Goal: Communication & Community: Answer question/provide support

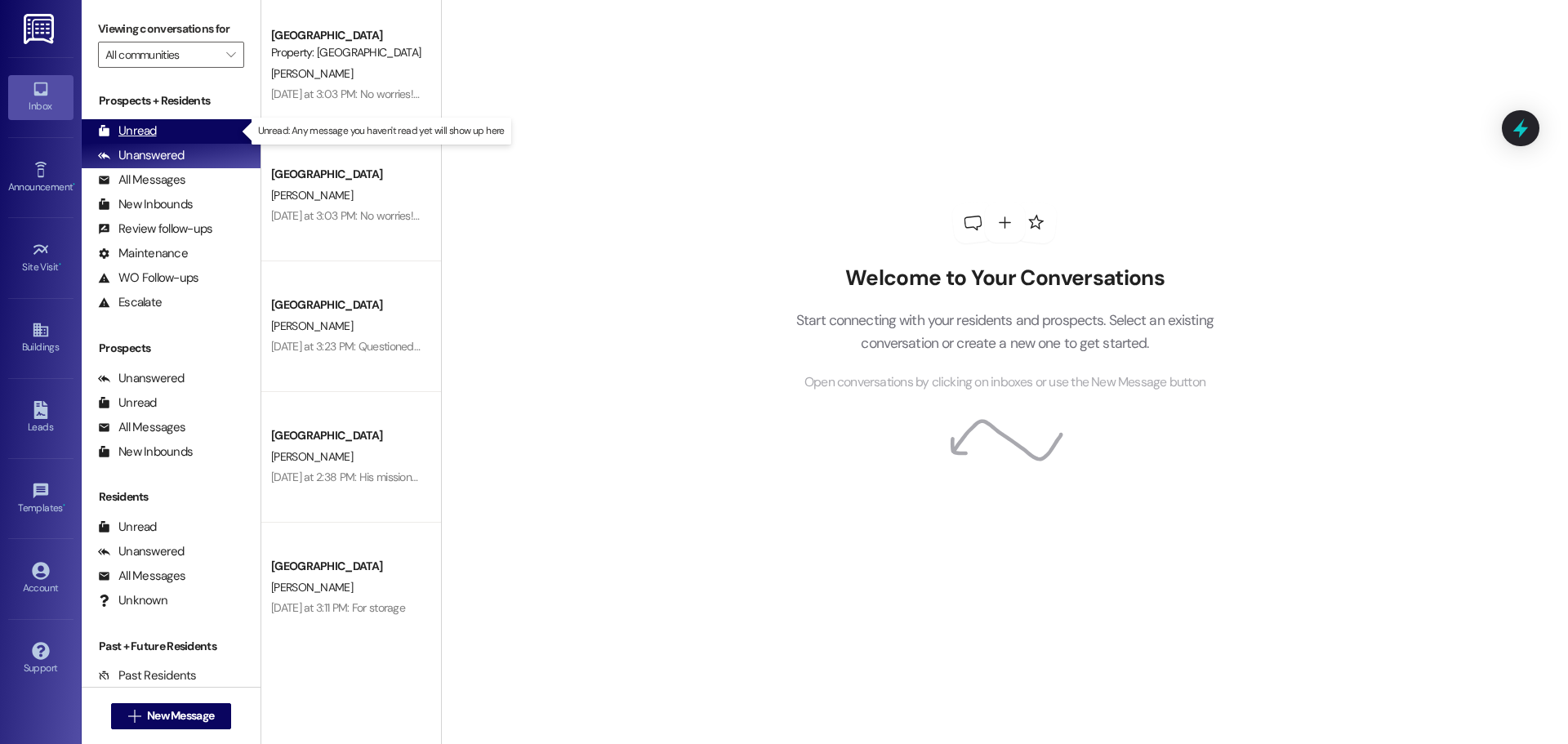
click at [112, 128] on div "Unread" at bounding box center [127, 130] width 59 height 17
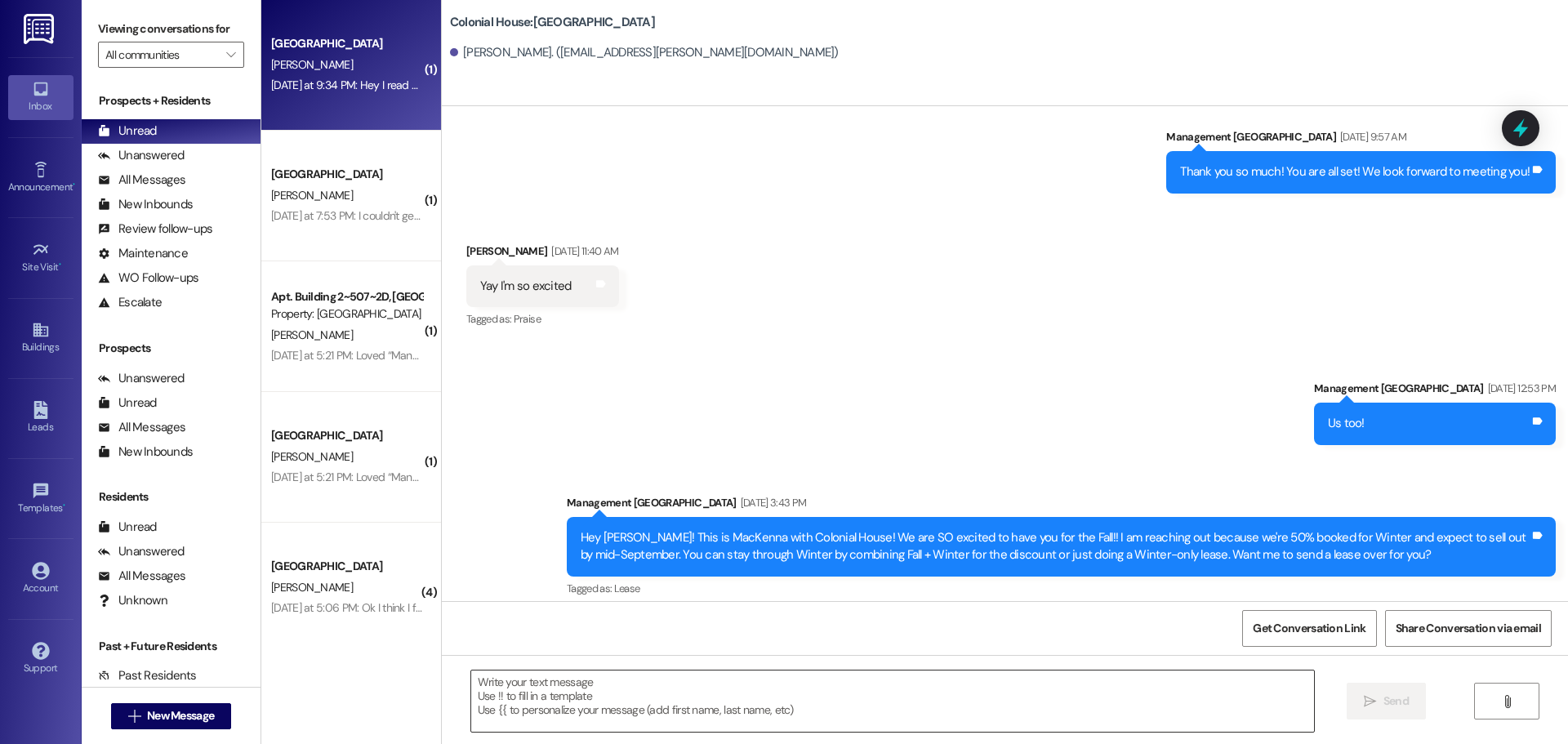
click at [586, 724] on textarea at bounding box center [892, 702] width 843 height 62
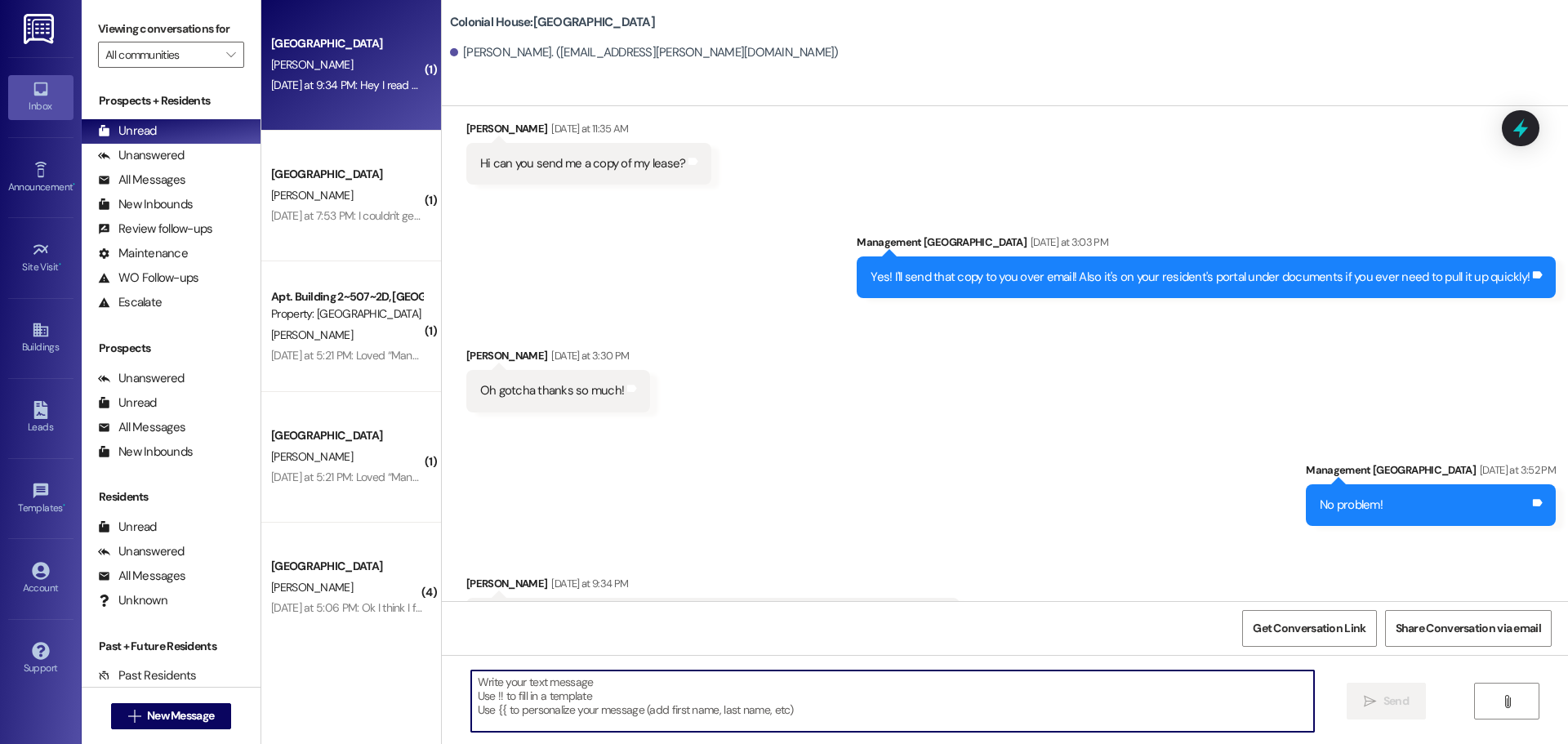
scroll to position [4667, 0]
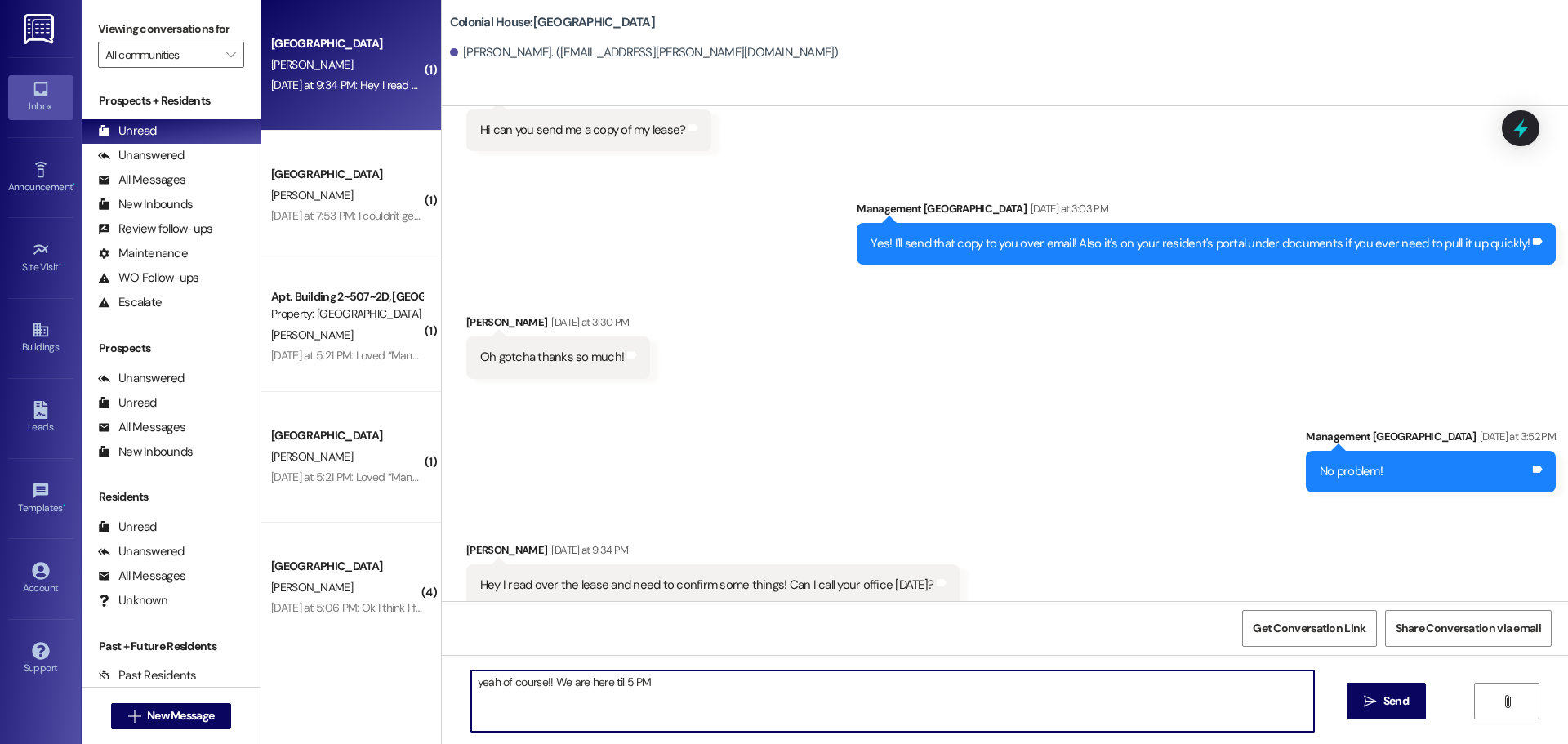
type textarea "yeah of course!! We are here til 5 PM!"
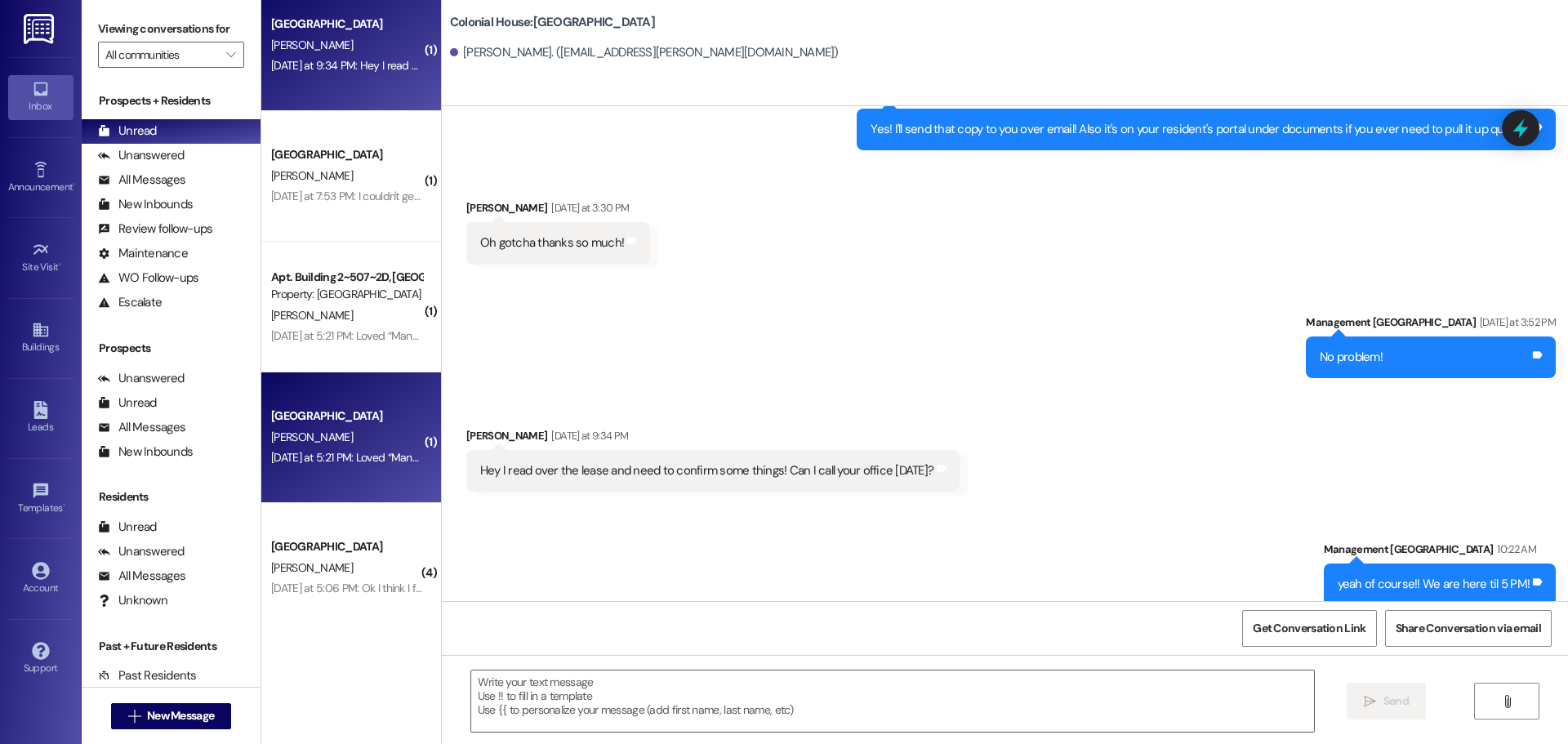
scroll to position [26, 0]
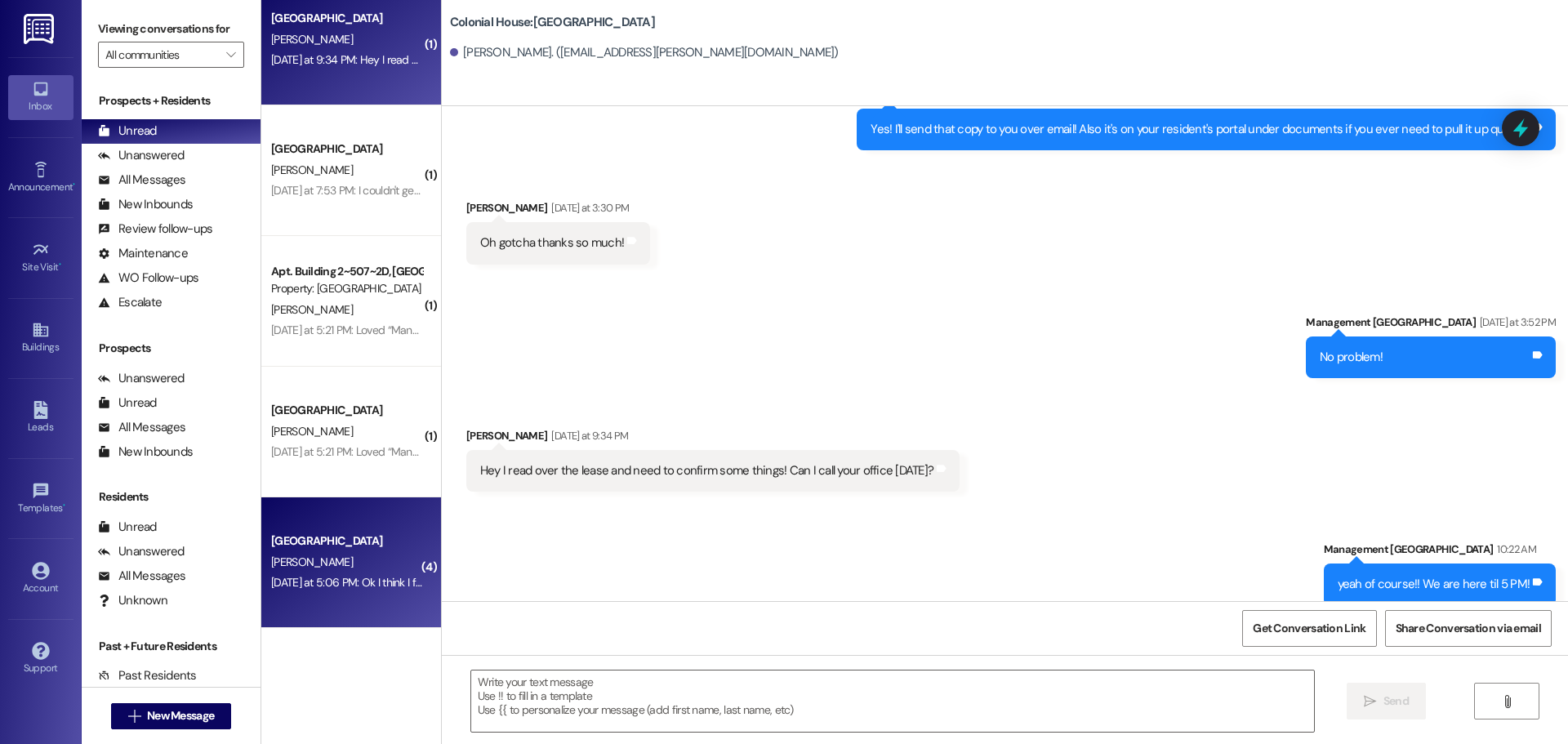
click at [313, 580] on div "Yesterday at 5:06 PM: Ok I think I figured it out but I was able to get it sign…" at bounding box center [444, 582] width 345 height 15
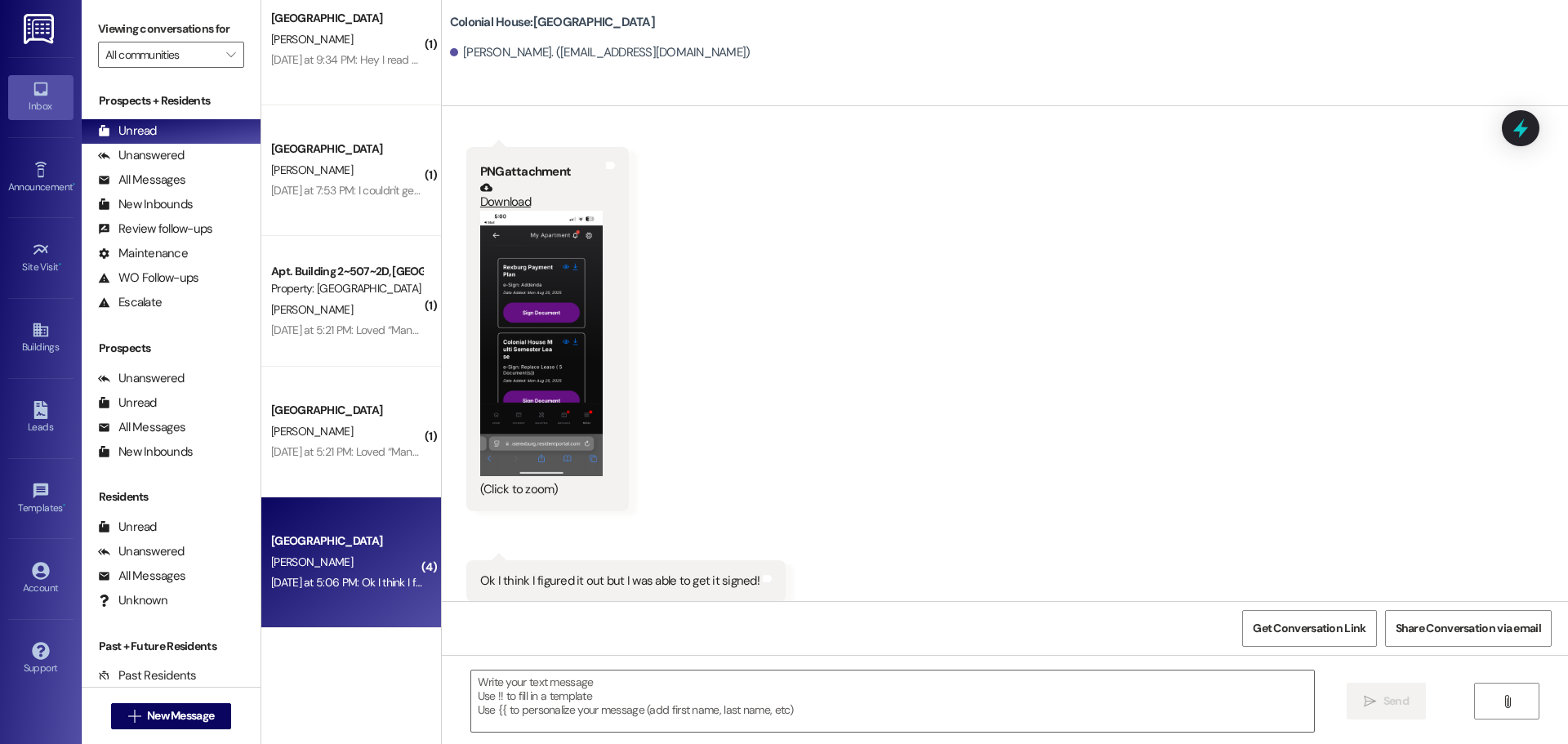
scroll to position [5326, 0]
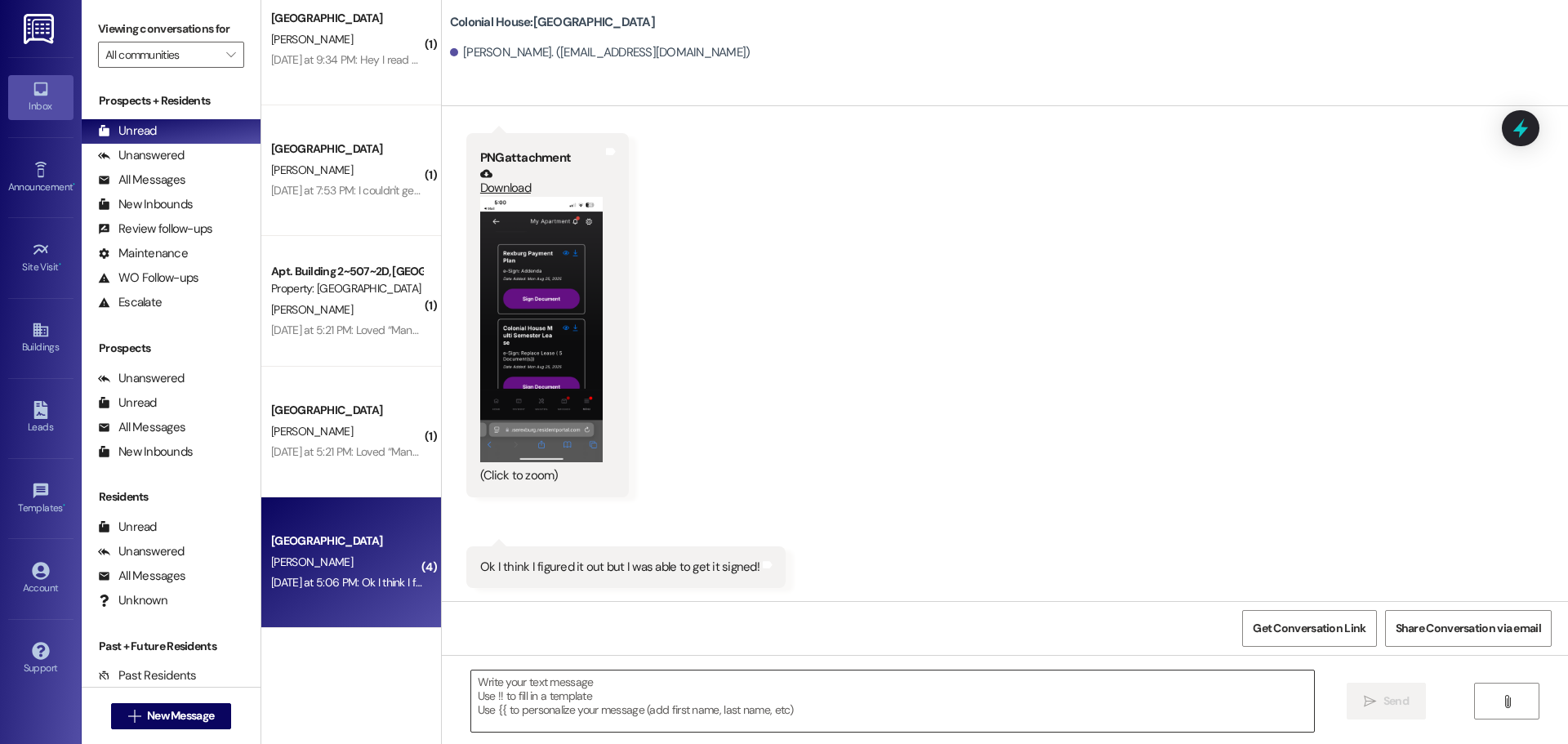
click at [471, 692] on textarea at bounding box center [892, 702] width 843 height 62
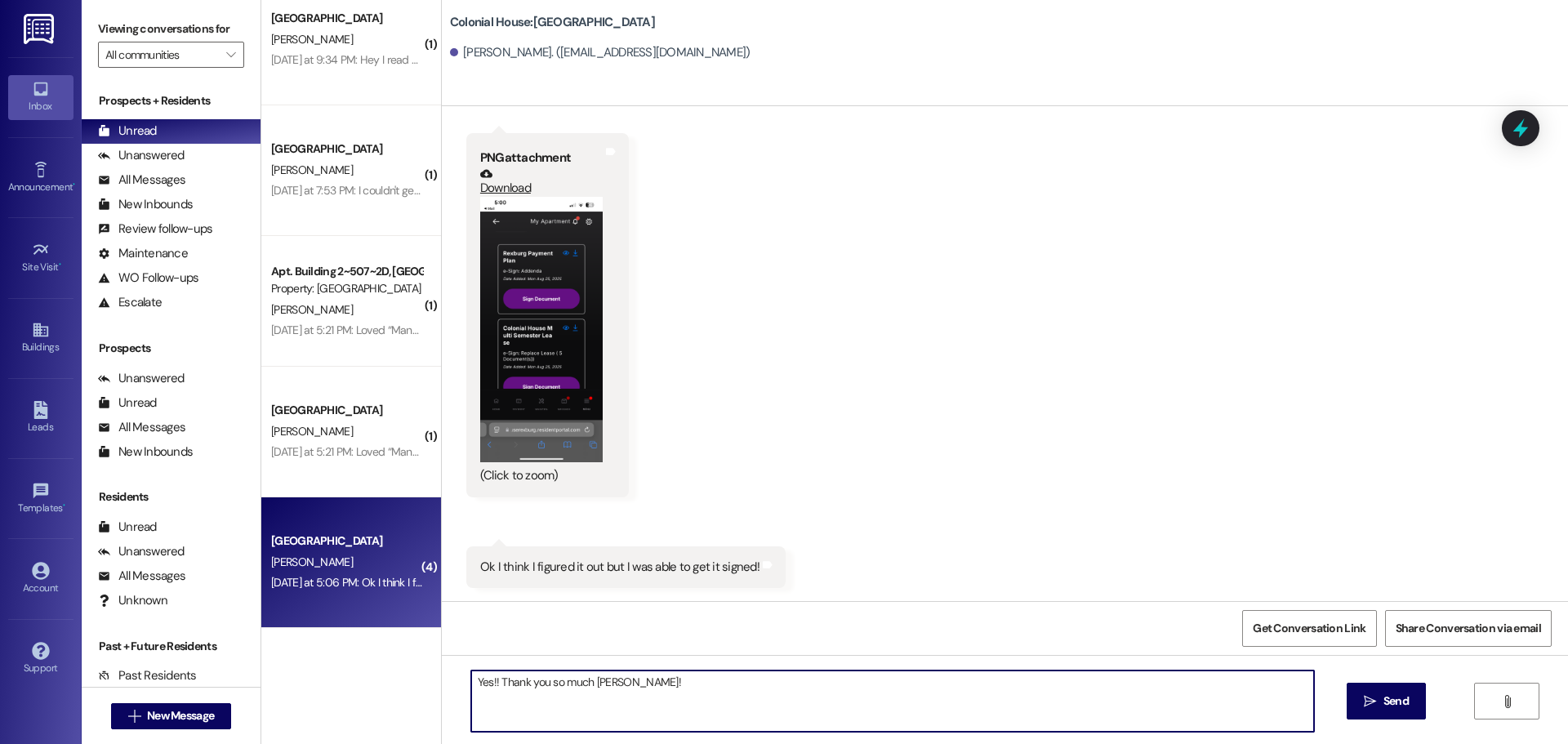
type textarea "Yes!! Thank you so much Lydia!!"
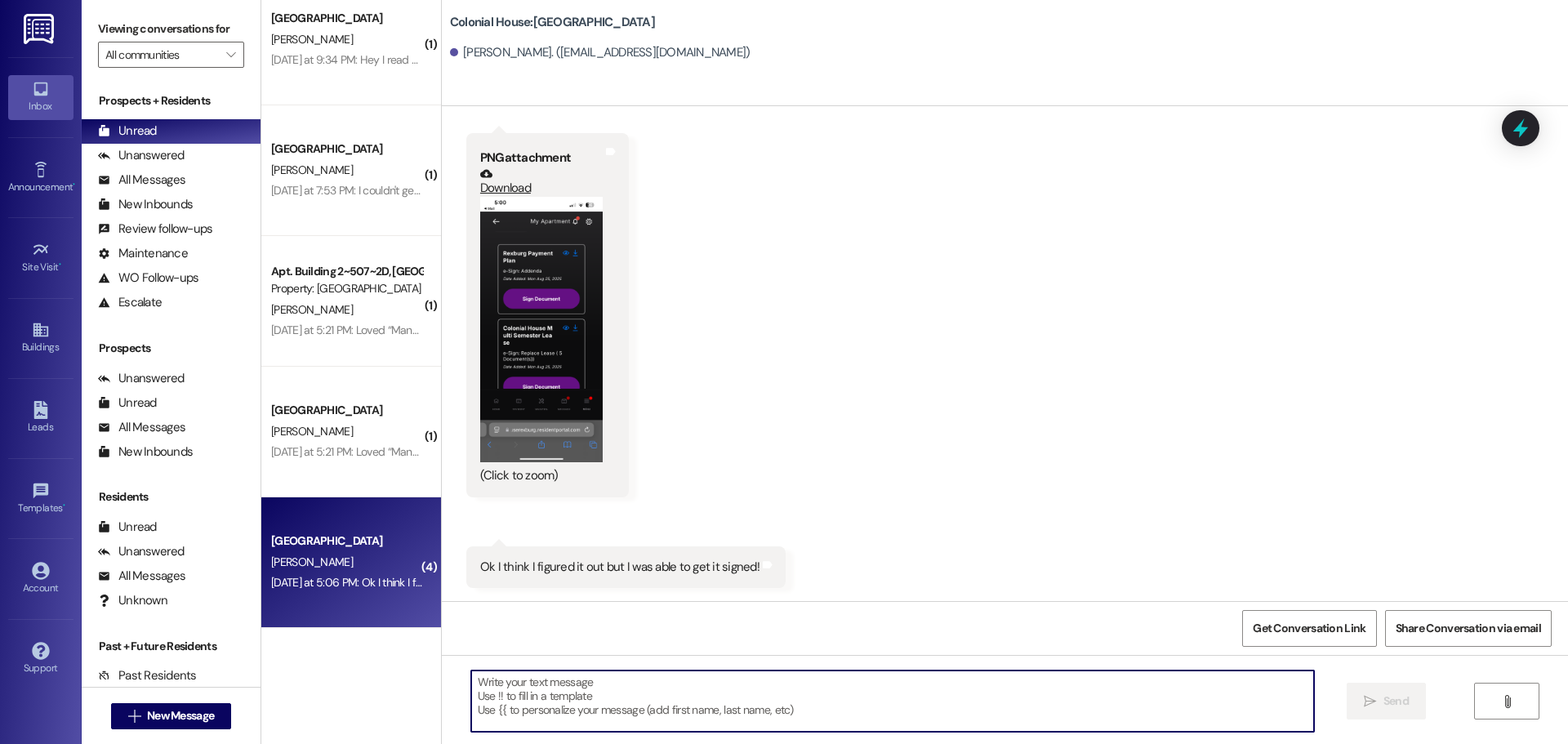
scroll to position [5325, 0]
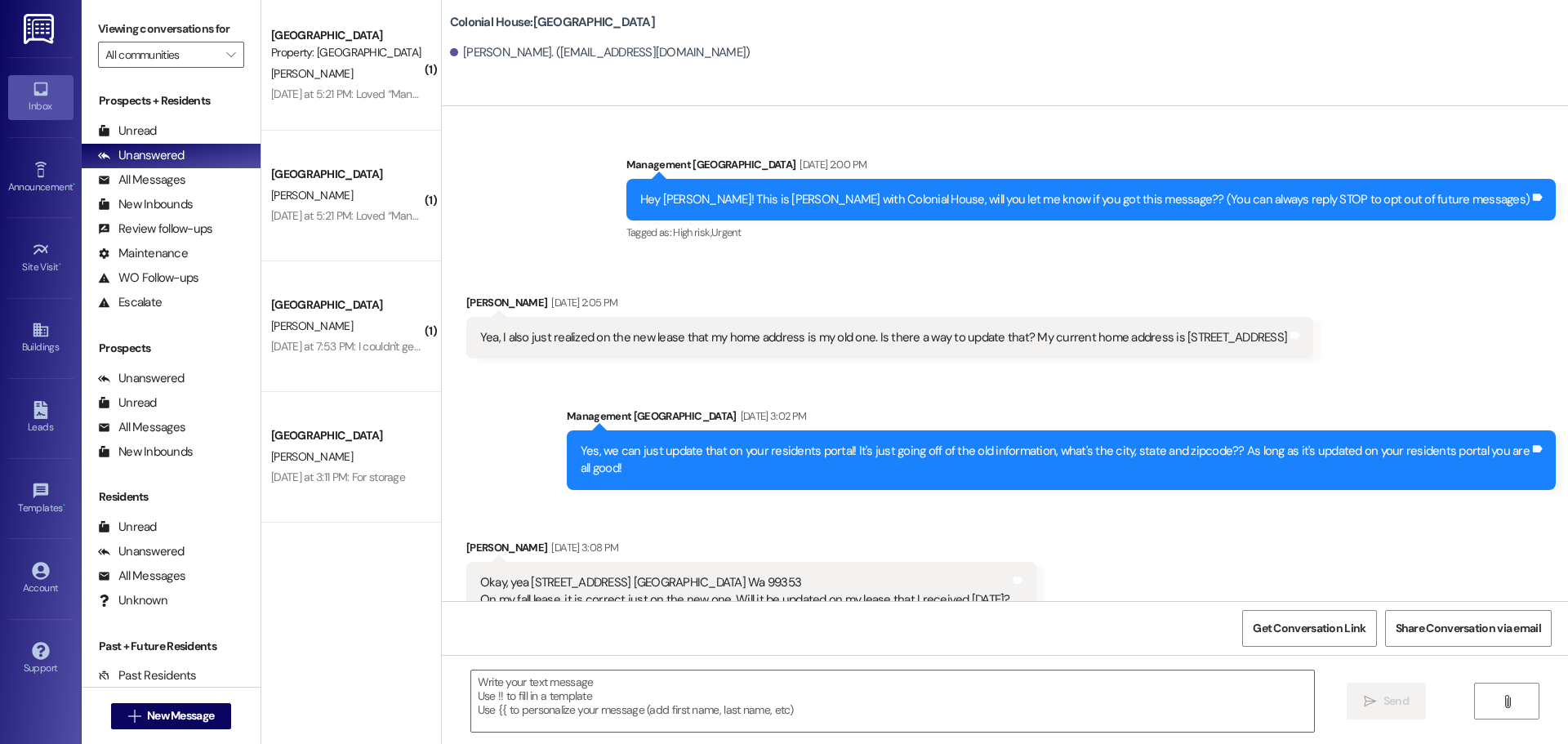
scroll to position [284, 0]
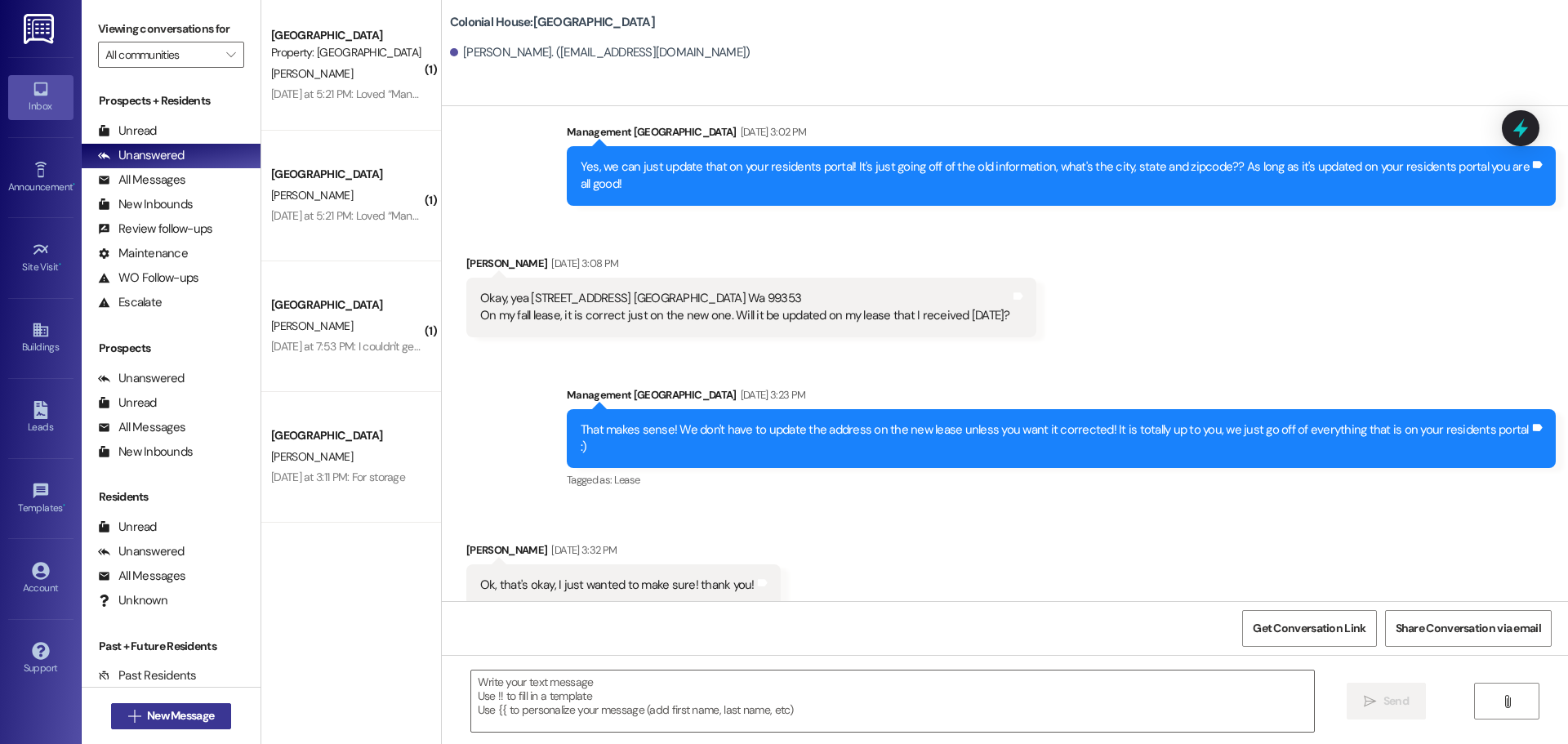
click at [203, 715] on span "New Message" at bounding box center [180, 715] width 67 height 17
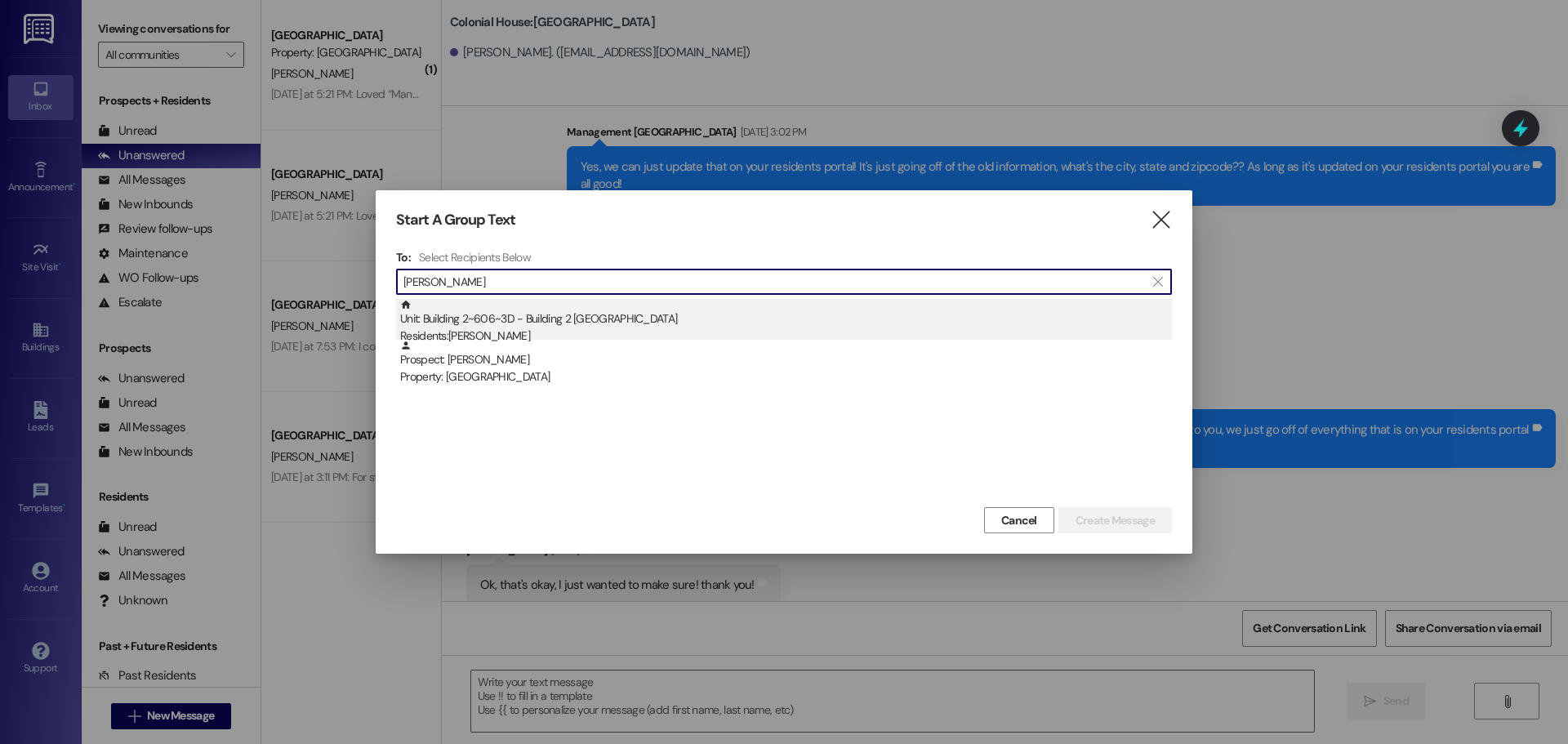
type input "Thomas moore"
click at [800, 330] on div "Residents: Thomas Moore" at bounding box center [785, 335] width 772 height 17
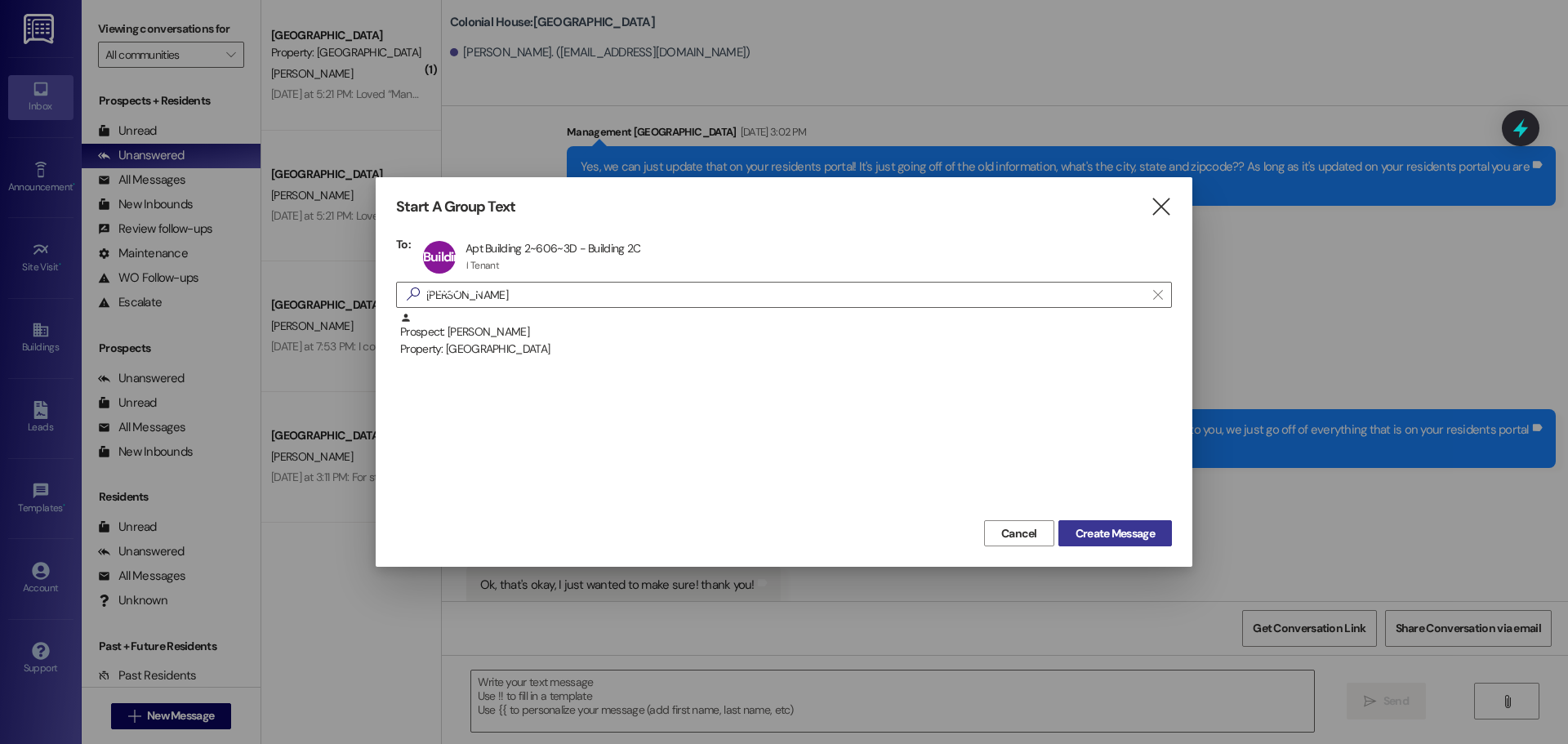
click at [1090, 533] on span "Create Message" at bounding box center [1115, 533] width 79 height 17
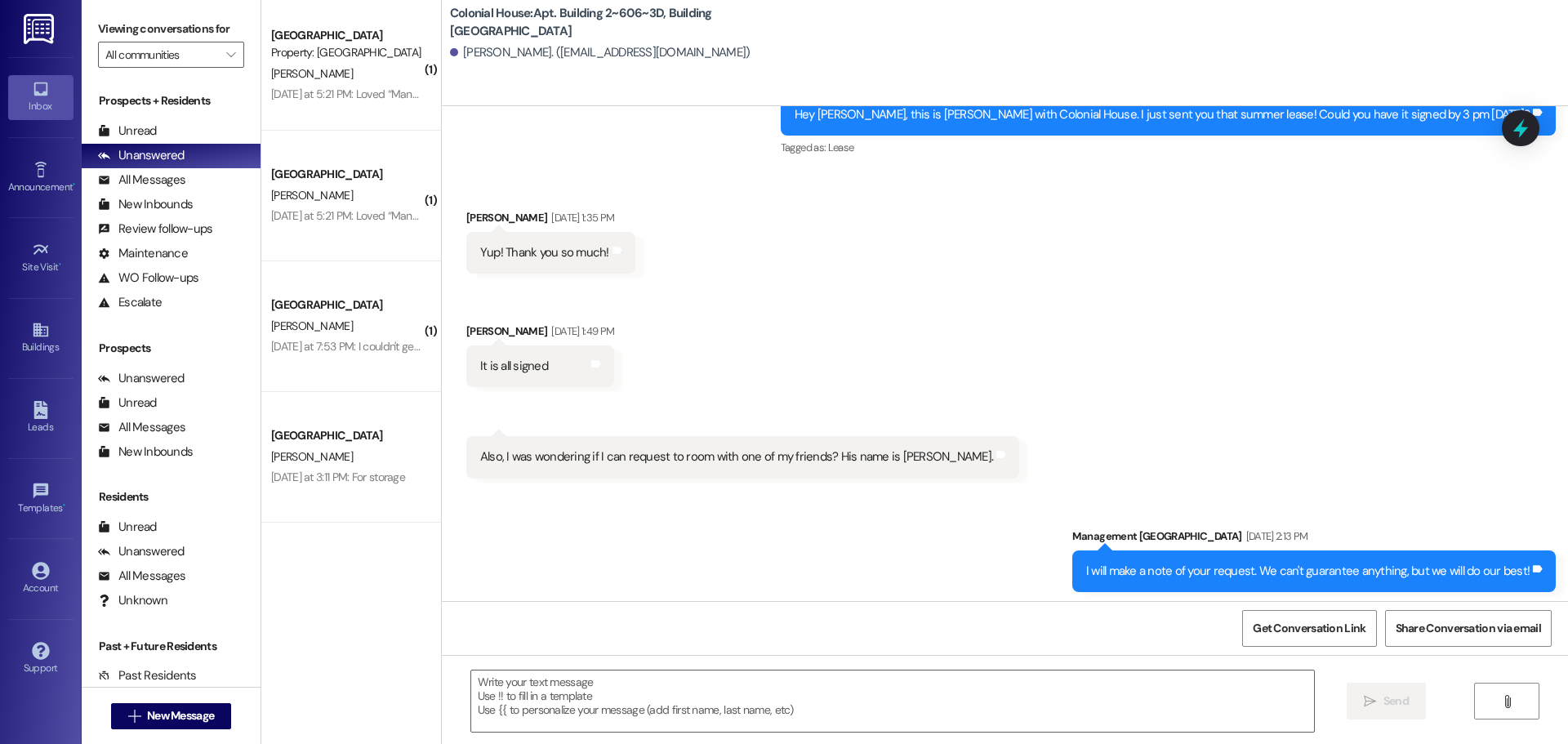
scroll to position [1100, 0]
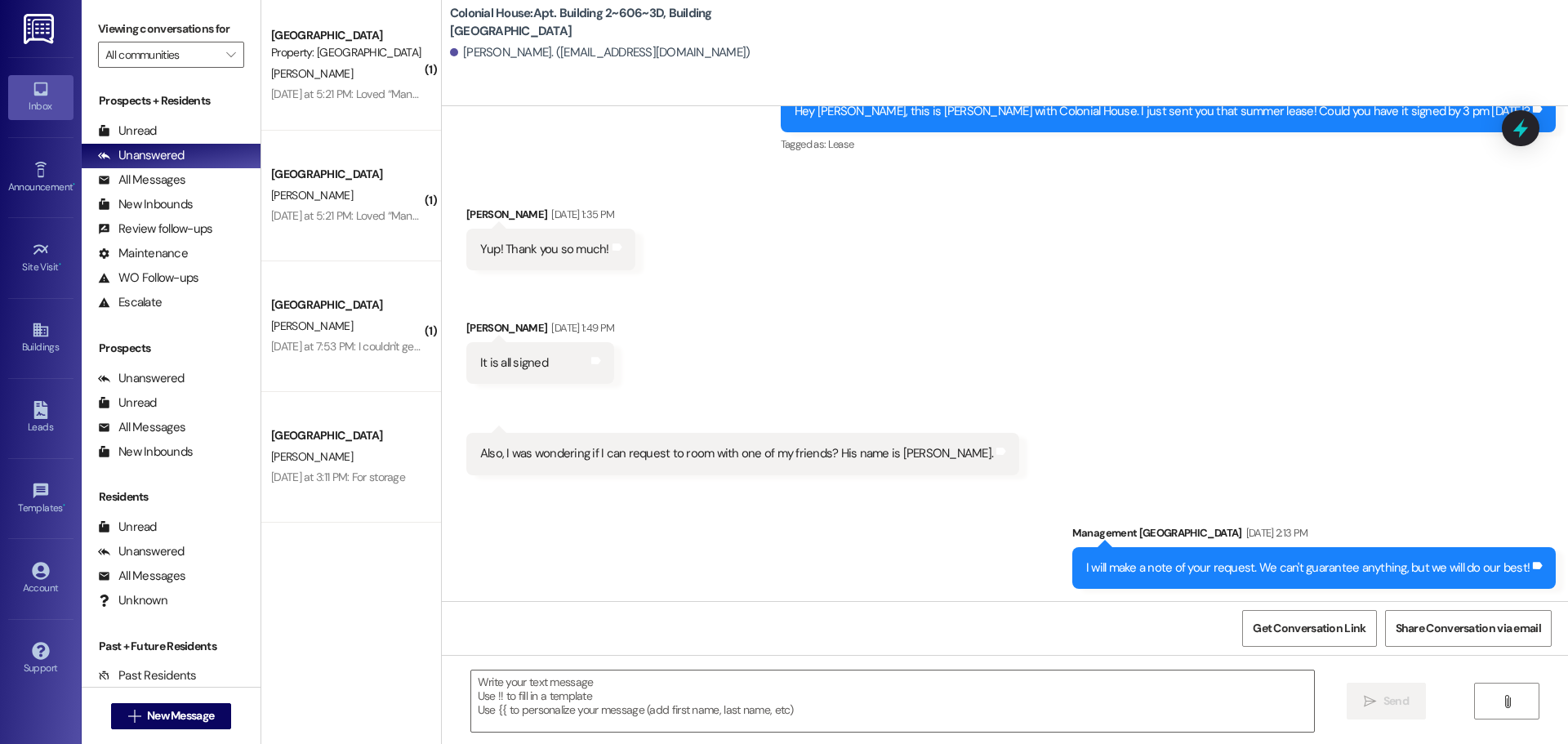
click at [515, 667] on div " Send " at bounding box center [1005, 716] width 1126 height 122
click at [507, 675] on textarea at bounding box center [892, 702] width 843 height 62
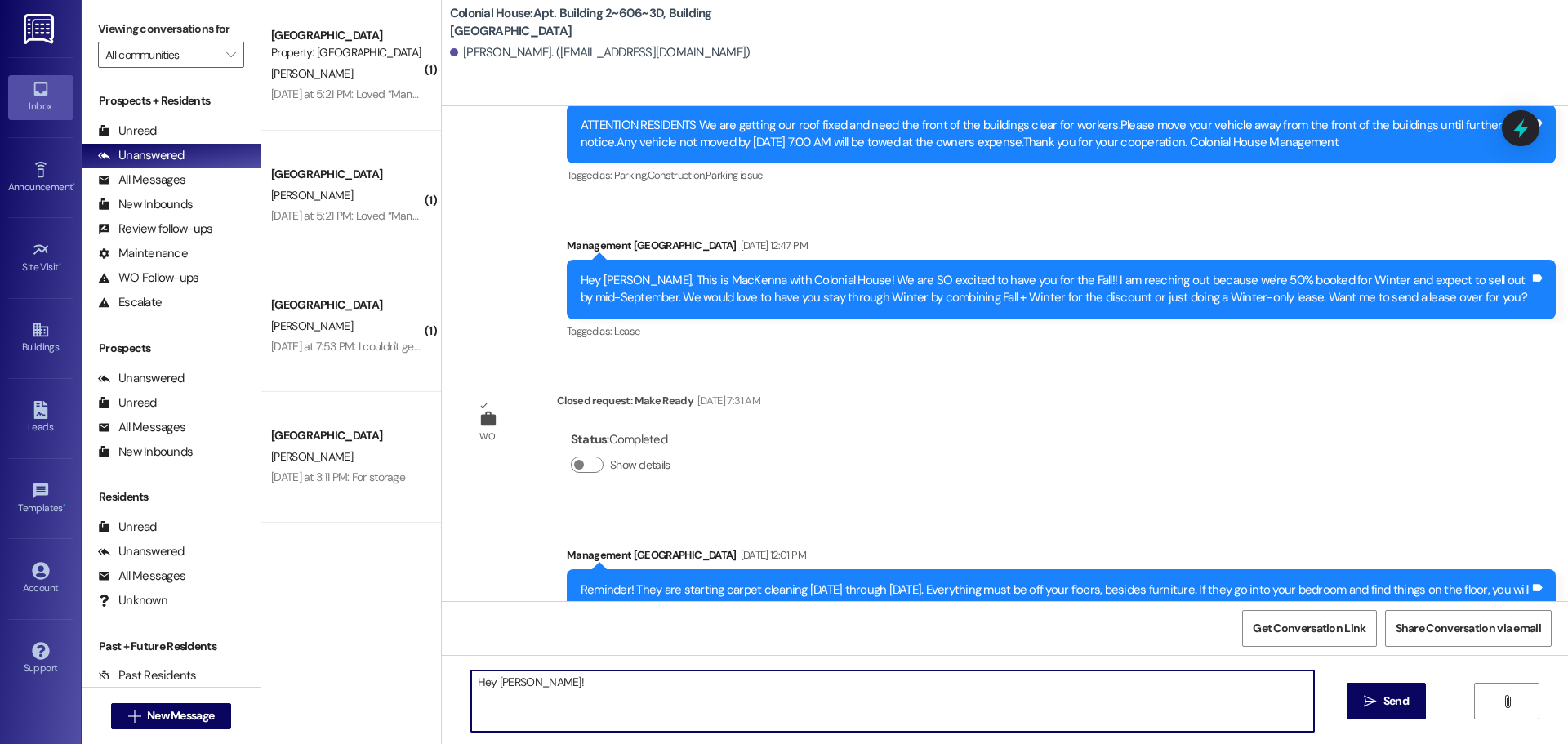
scroll to position [2062, 0]
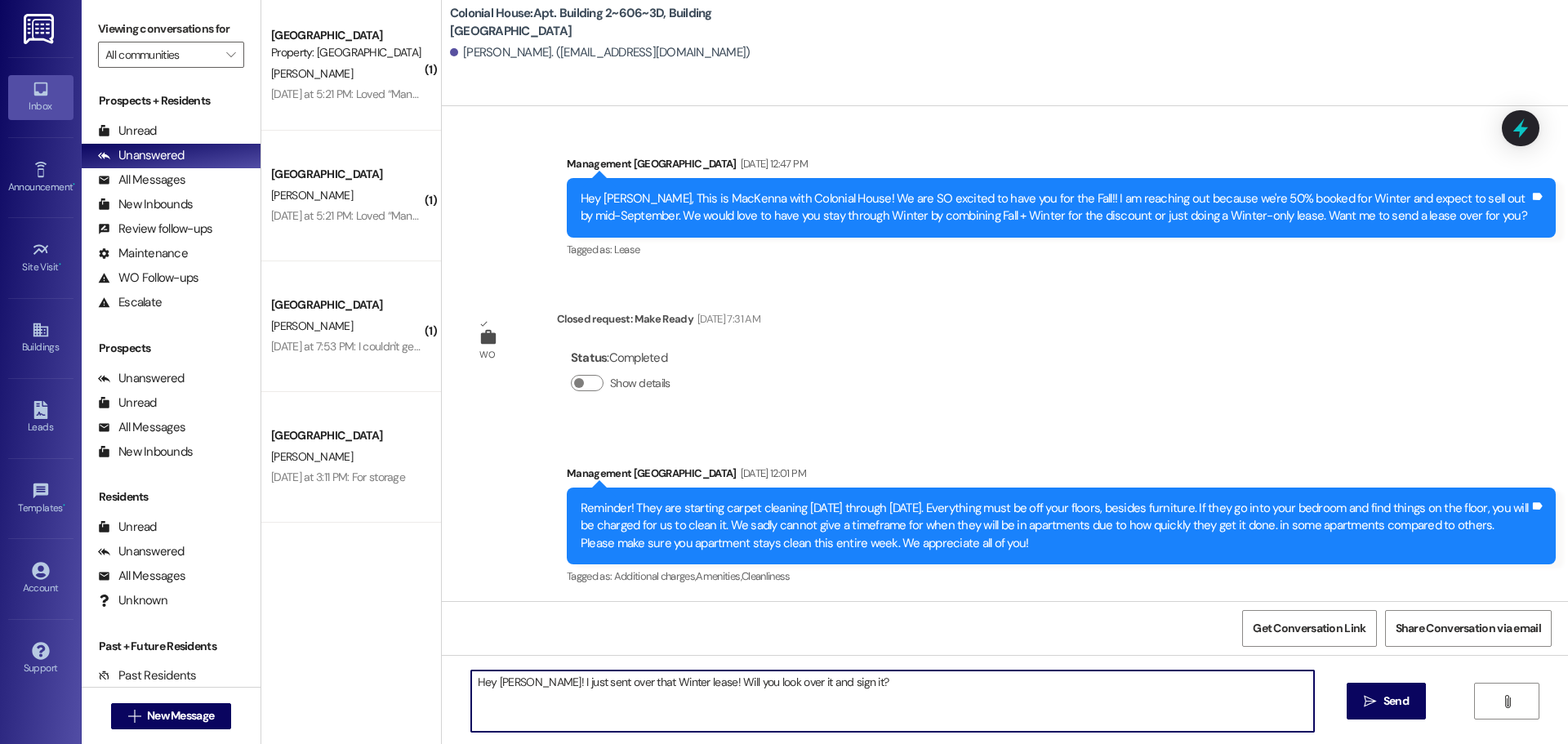
type textarea "Hey [PERSON_NAME]! I just sent over that Winter lease! Will you look over it an…"
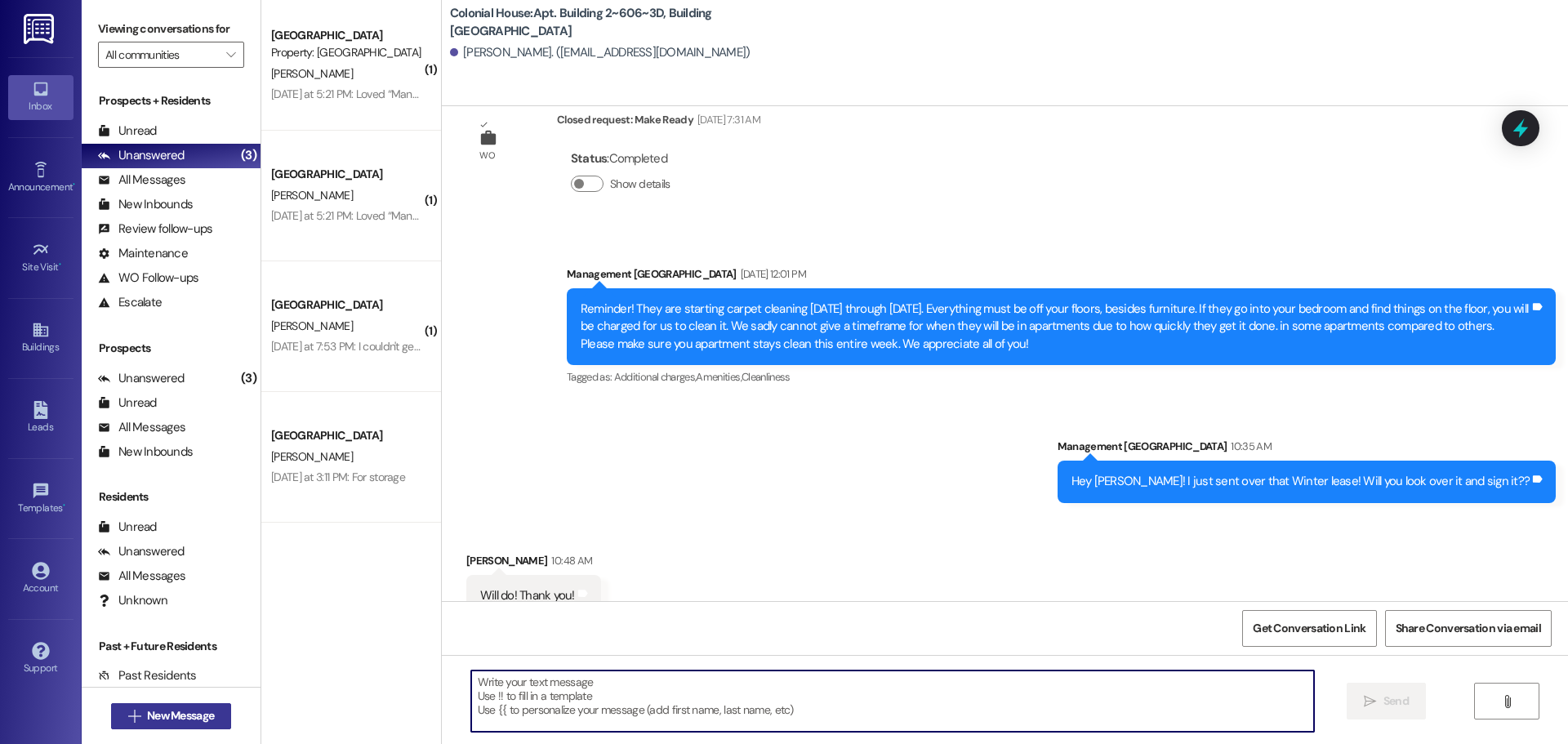
scroll to position [2289, 0]
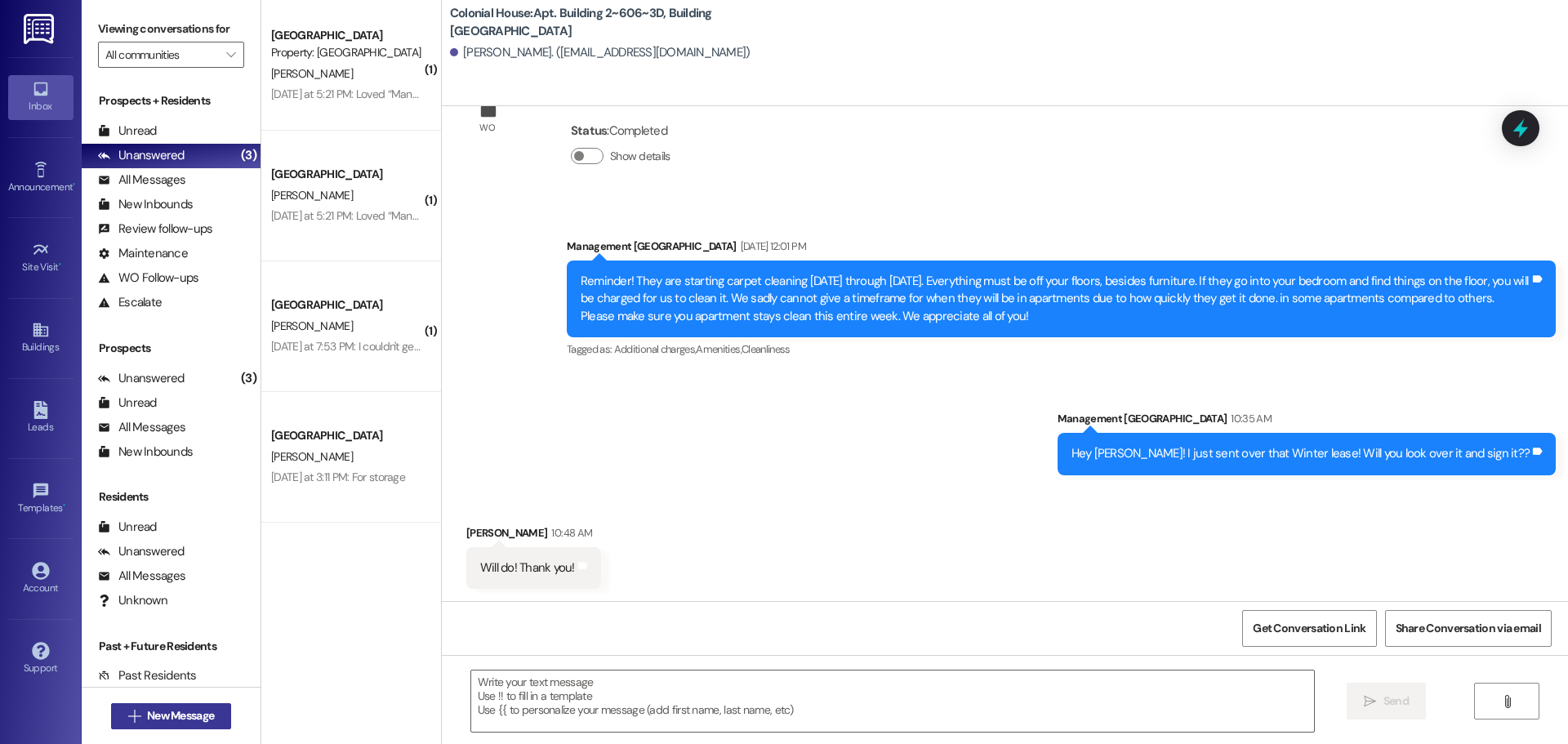
click at [182, 709] on span "New Message" at bounding box center [180, 715] width 67 height 17
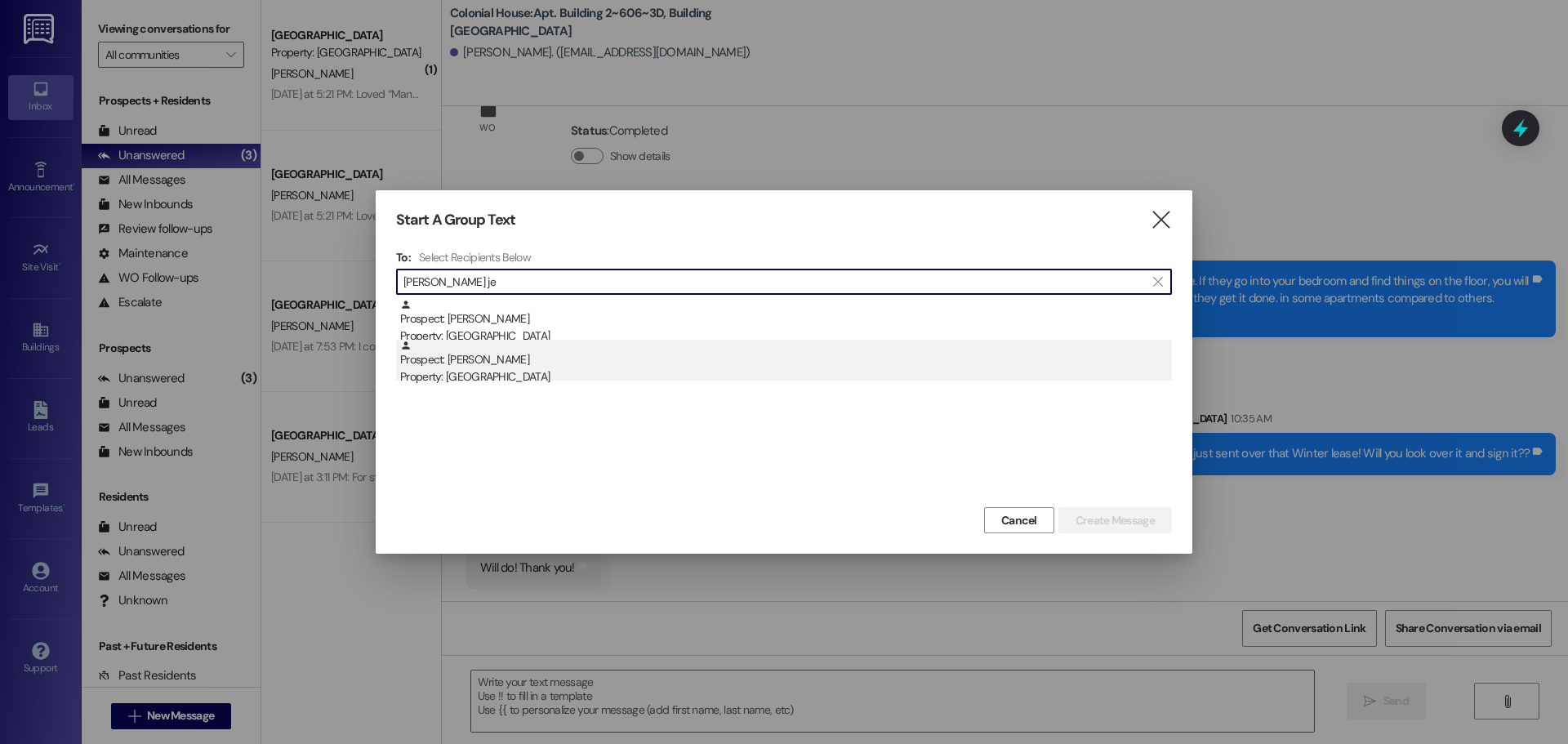
type input "Emily je"
click at [644, 378] on div "Property: [GEOGRAPHIC_DATA]" at bounding box center [785, 376] width 772 height 17
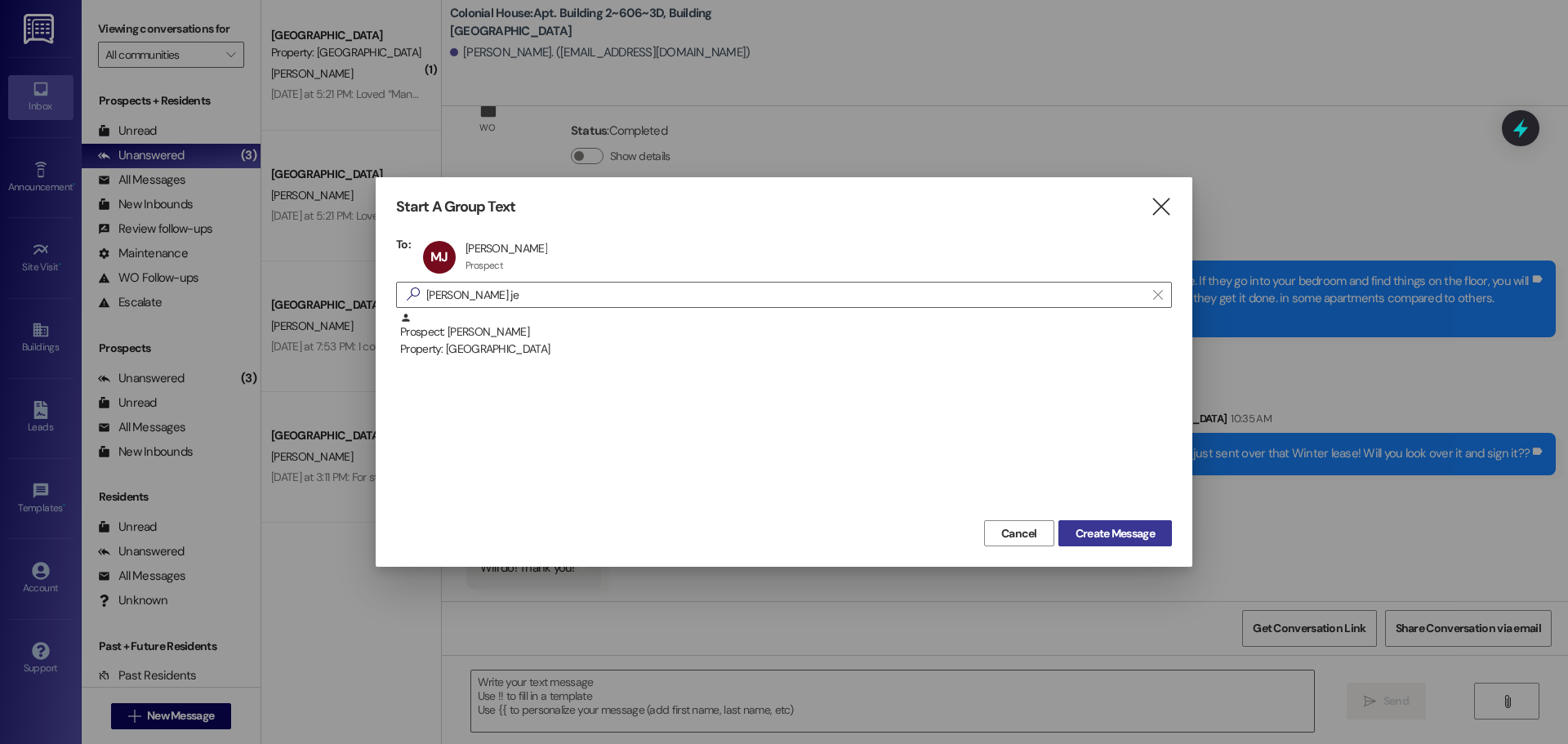
click at [1111, 531] on span "Create Message" at bounding box center [1115, 533] width 79 height 17
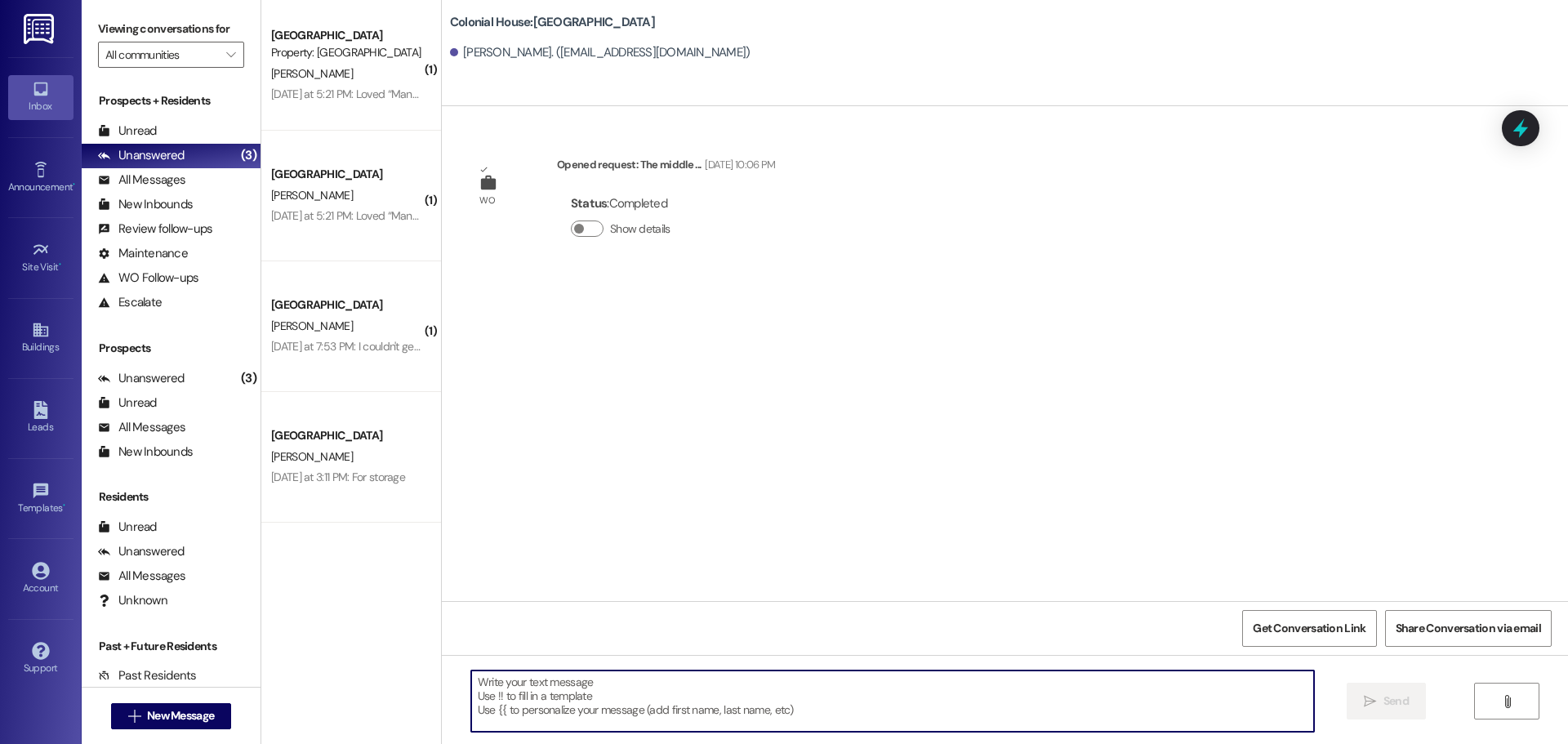
click at [567, 697] on textarea at bounding box center [892, 702] width 843 height 62
type textarea "h"
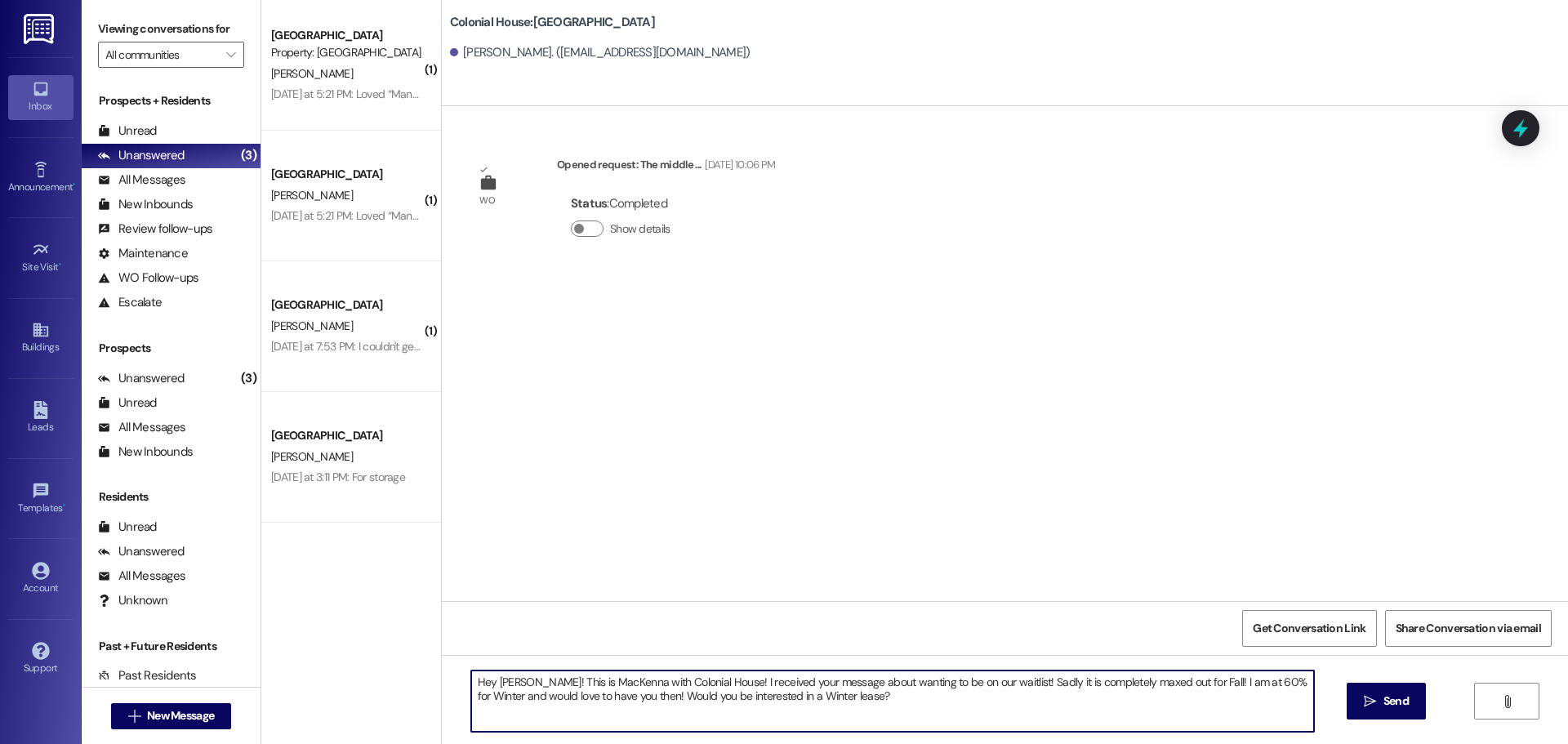
click at [567, 697] on textarea "Hey Millie! This is MacKenna with Colonial House! I received your message about…" at bounding box center [892, 702] width 843 height 62
type textarea "Hey Millie! This is MacKenna with Colonial House! I received your message about…"
click at [1392, 693] on span "Send" at bounding box center [1395, 701] width 26 height 17
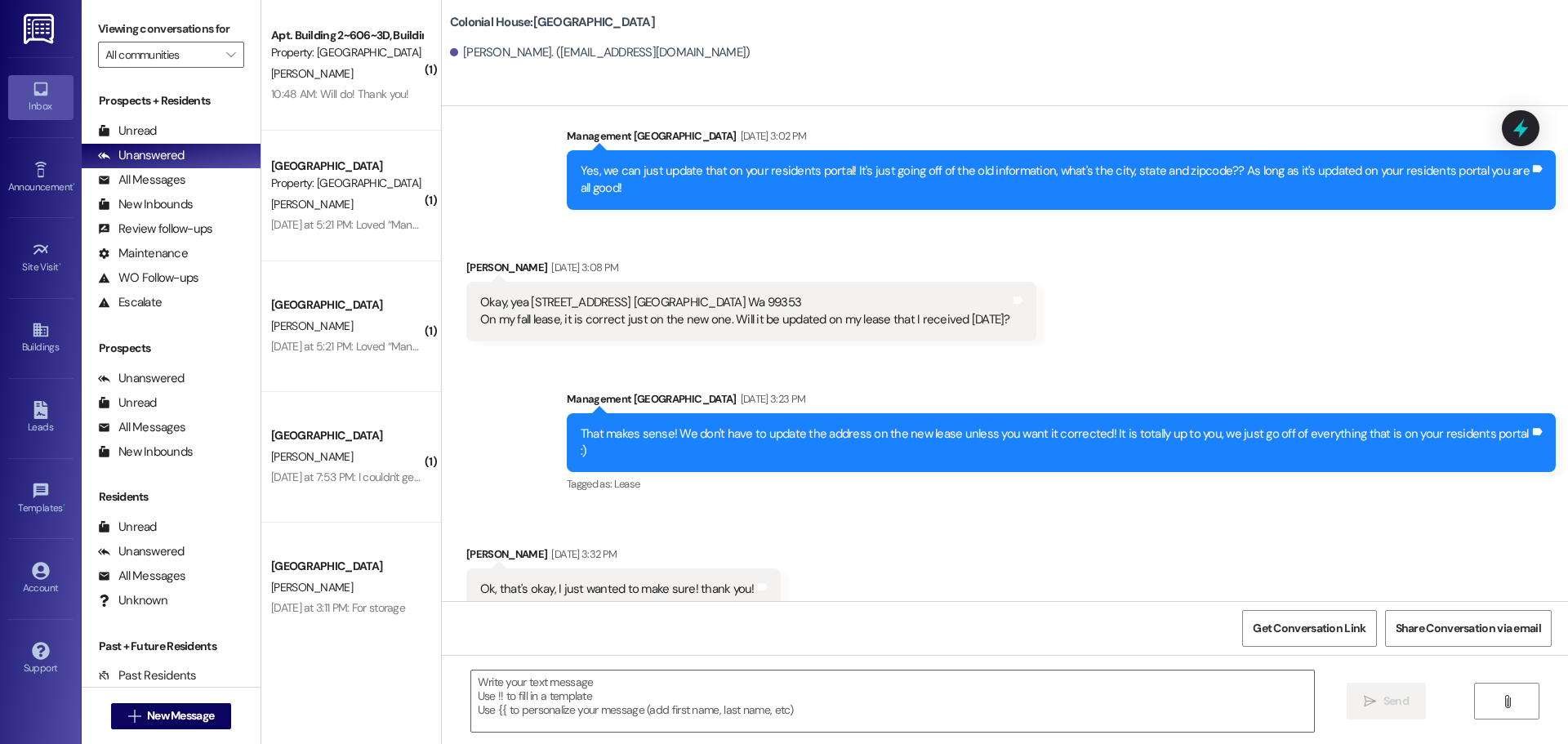
scroll to position [284, 0]
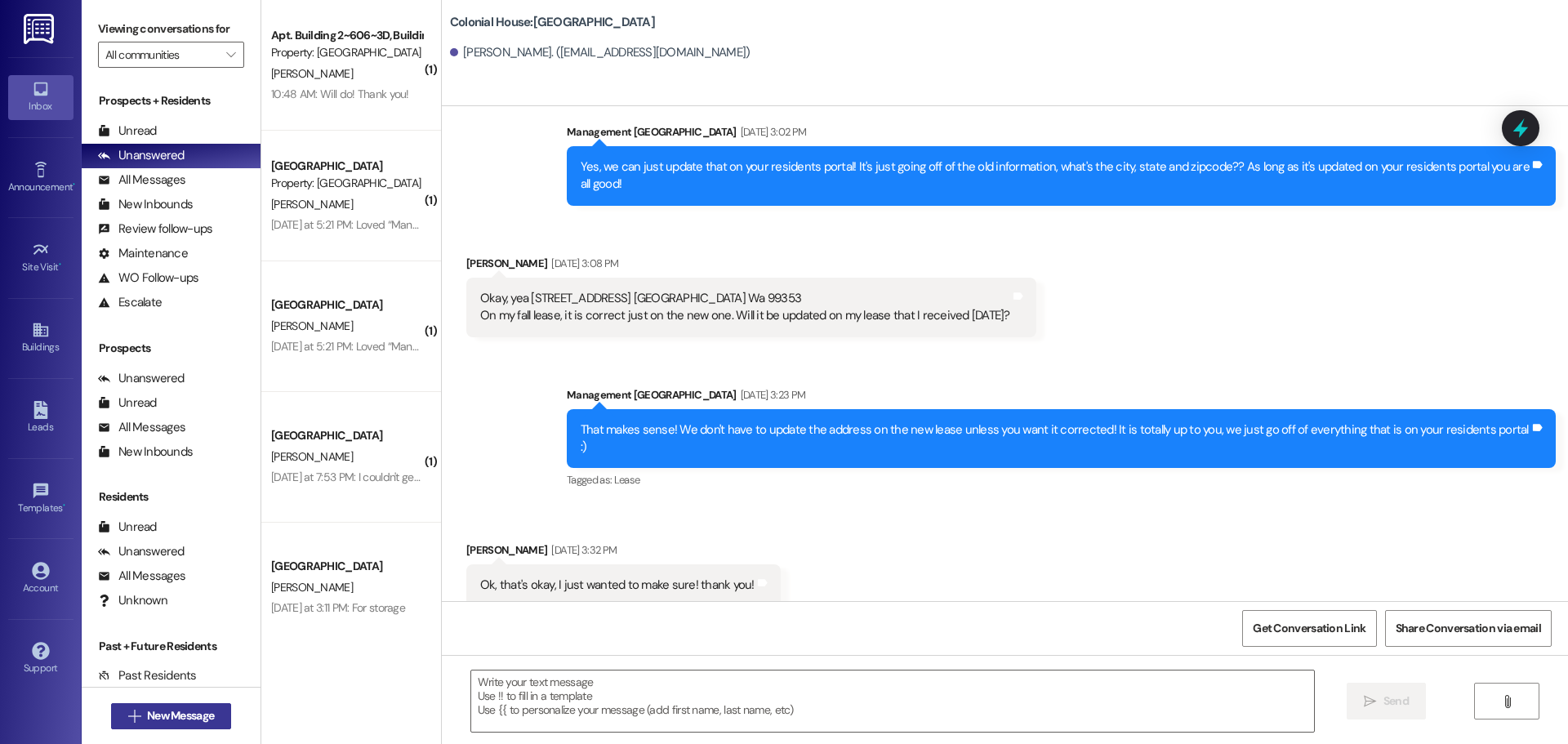
click at [187, 708] on span "New Message" at bounding box center [180, 715] width 67 height 17
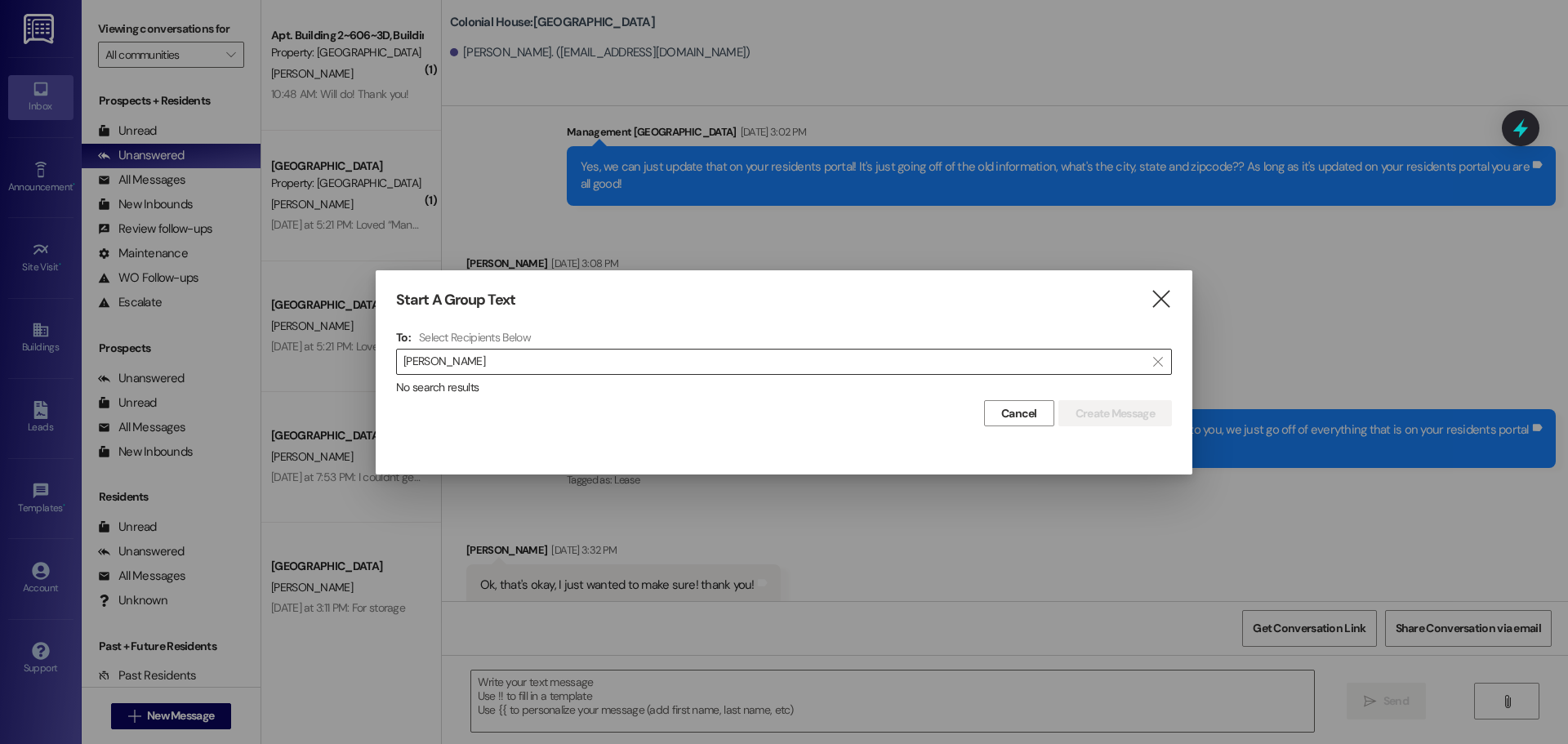
click at [483, 355] on input "[PERSON_NAME]" at bounding box center [774, 362] width 741 height 23
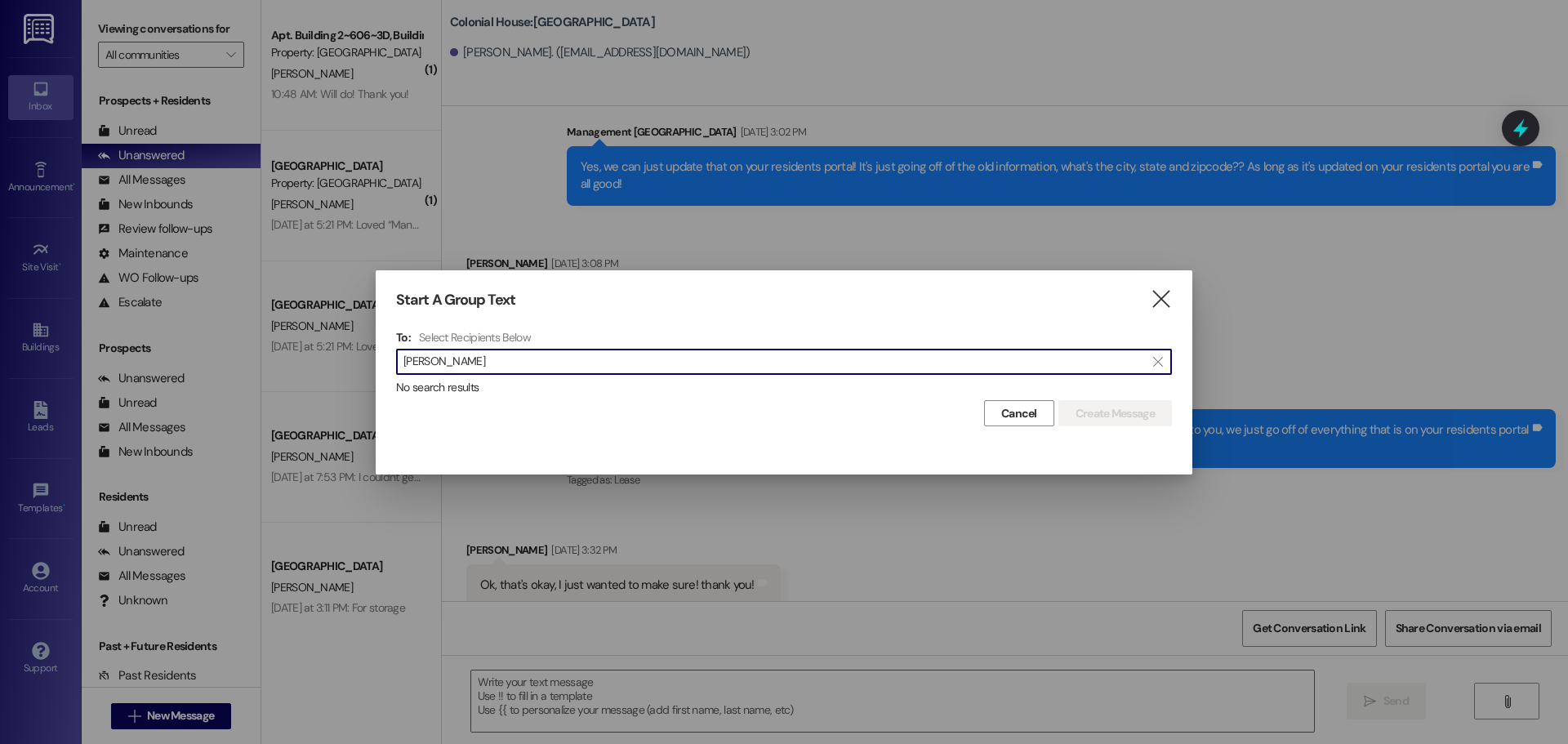
click at [483, 355] on input "[PERSON_NAME]" at bounding box center [774, 362] width 741 height 23
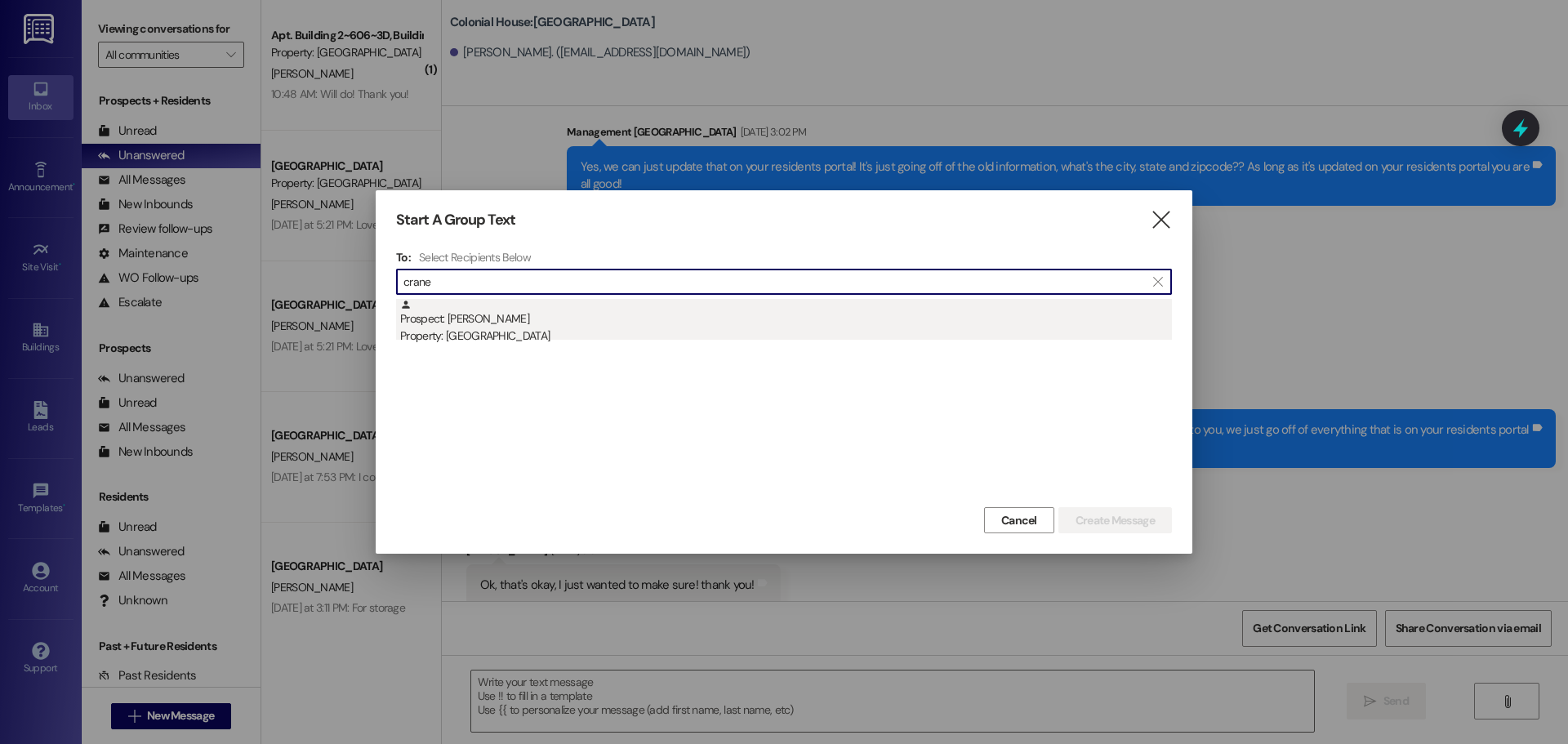
type input "crane"
click at [490, 328] on div "Property: [GEOGRAPHIC_DATA]" at bounding box center [785, 335] width 772 height 17
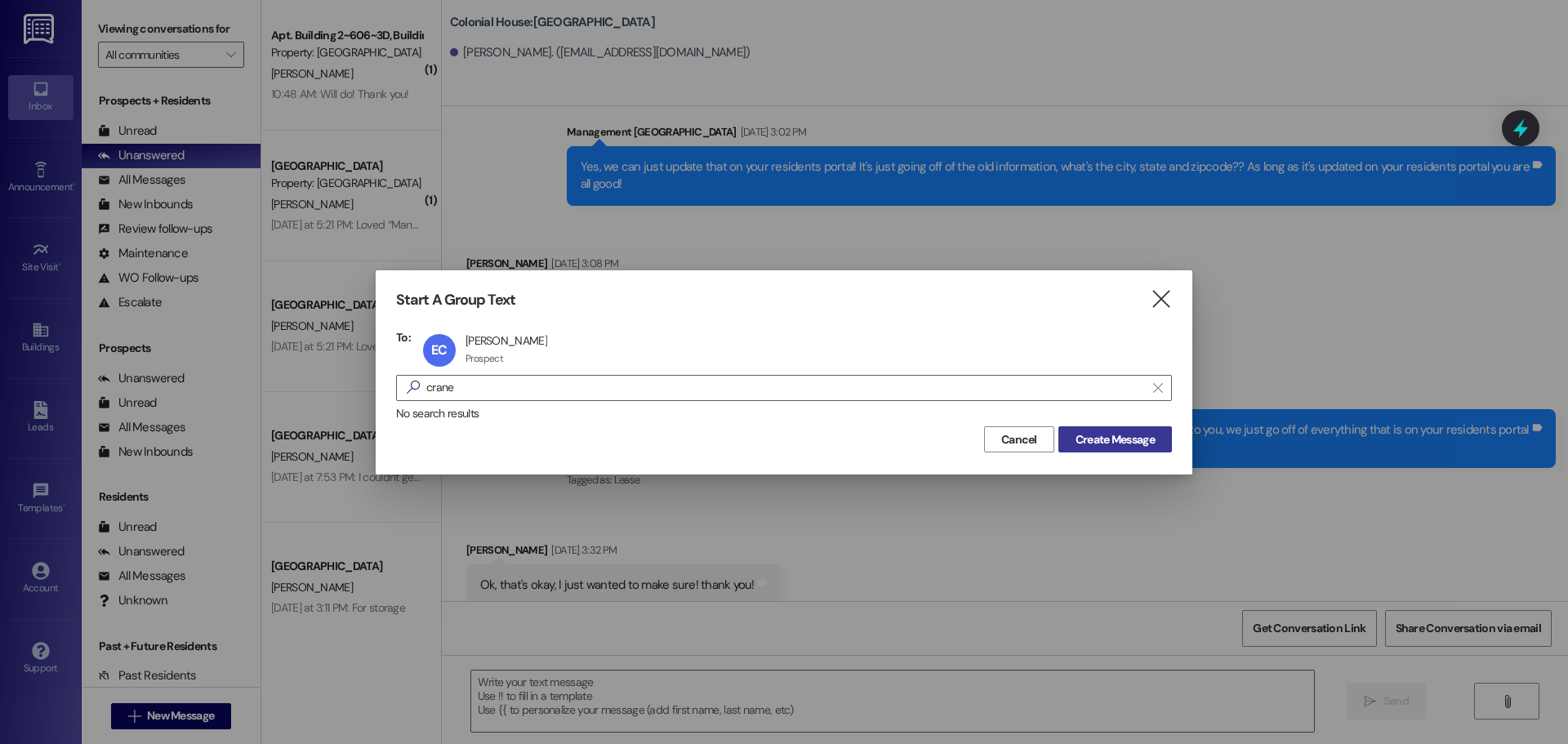
click at [1152, 438] on span "Create Message" at bounding box center [1115, 439] width 79 height 17
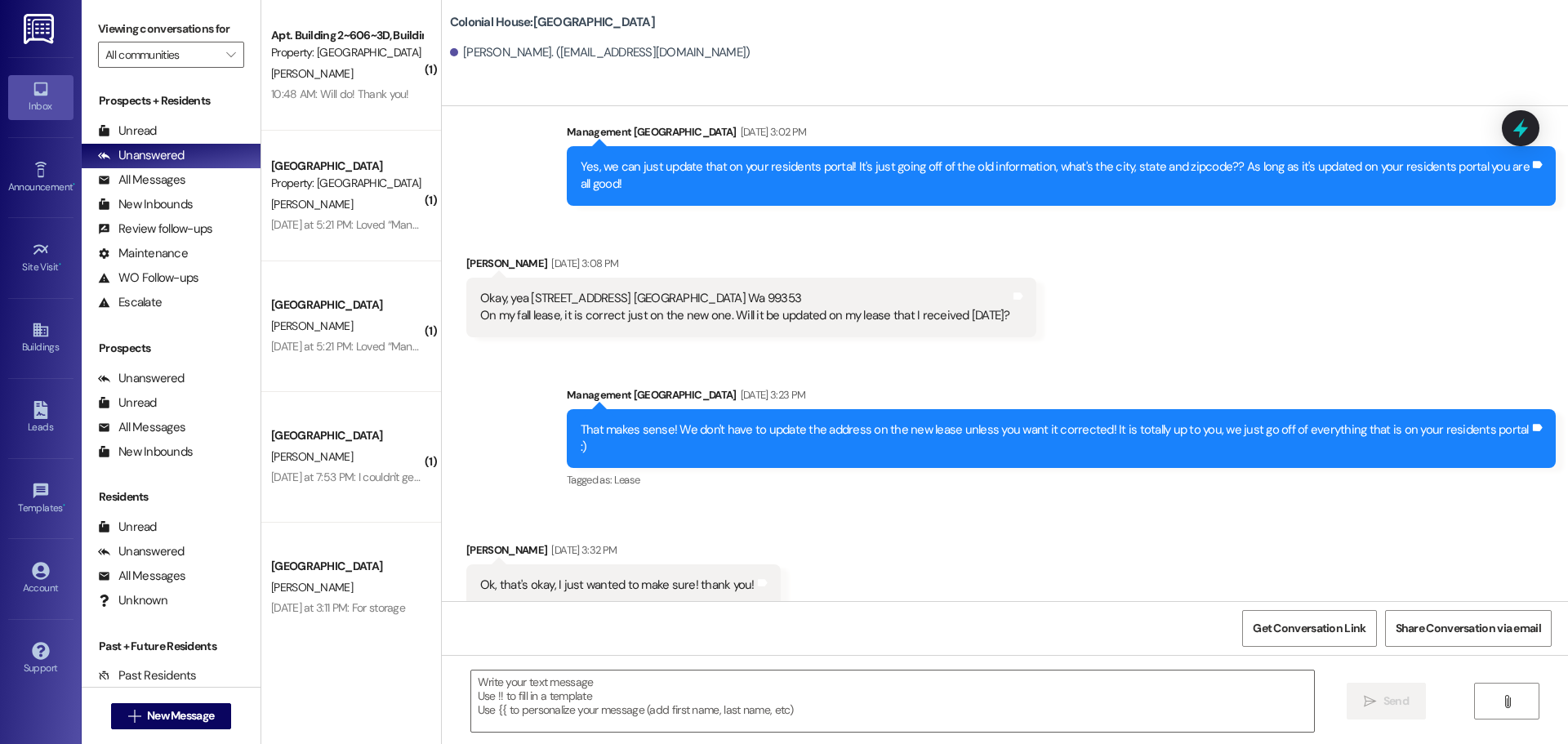
scroll to position [1, 0]
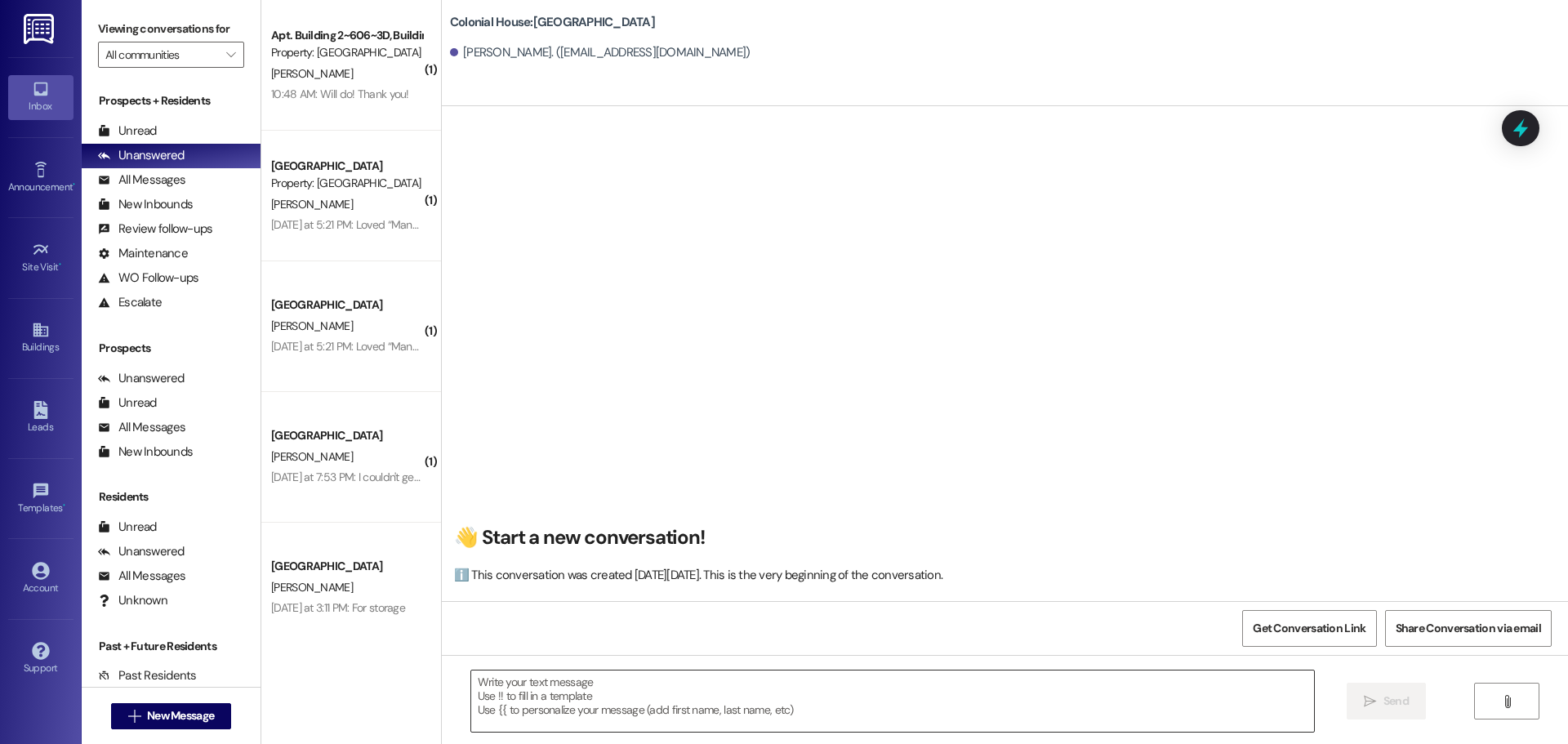
click at [561, 675] on textarea at bounding box center [892, 702] width 843 height 62
click at [571, 674] on textarea "Hey [PERSON_NAME]!" at bounding box center [892, 702] width 843 height 62
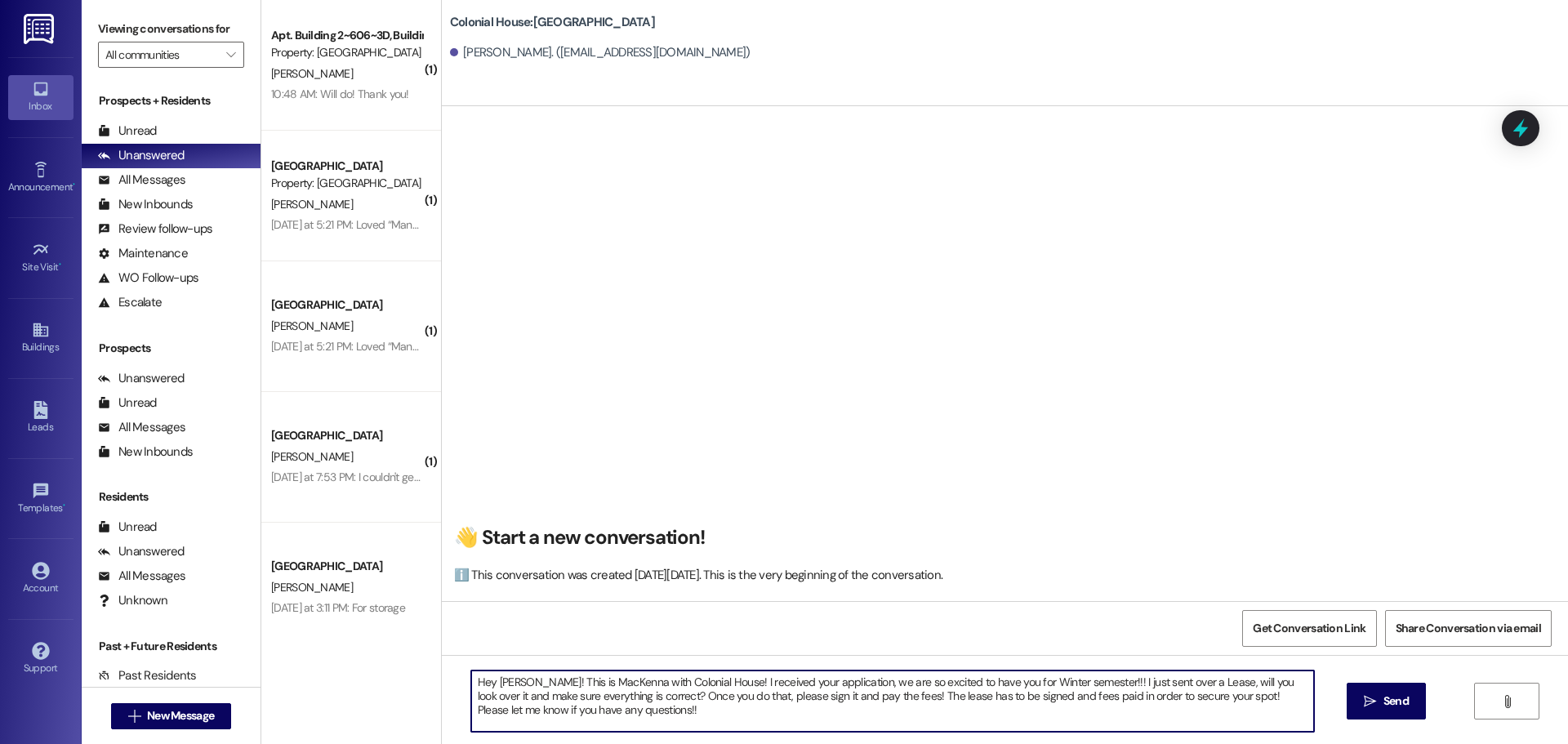
click at [571, 674] on textarea "Hey [PERSON_NAME]! This is MacKenna with Colonial House! I received your applic…" at bounding box center [892, 702] width 843 height 62
click at [534, 683] on textarea "Hey [PERSON_NAME]! This is MacKenna with Colonial House! I received your applic…" at bounding box center [892, 702] width 843 height 62
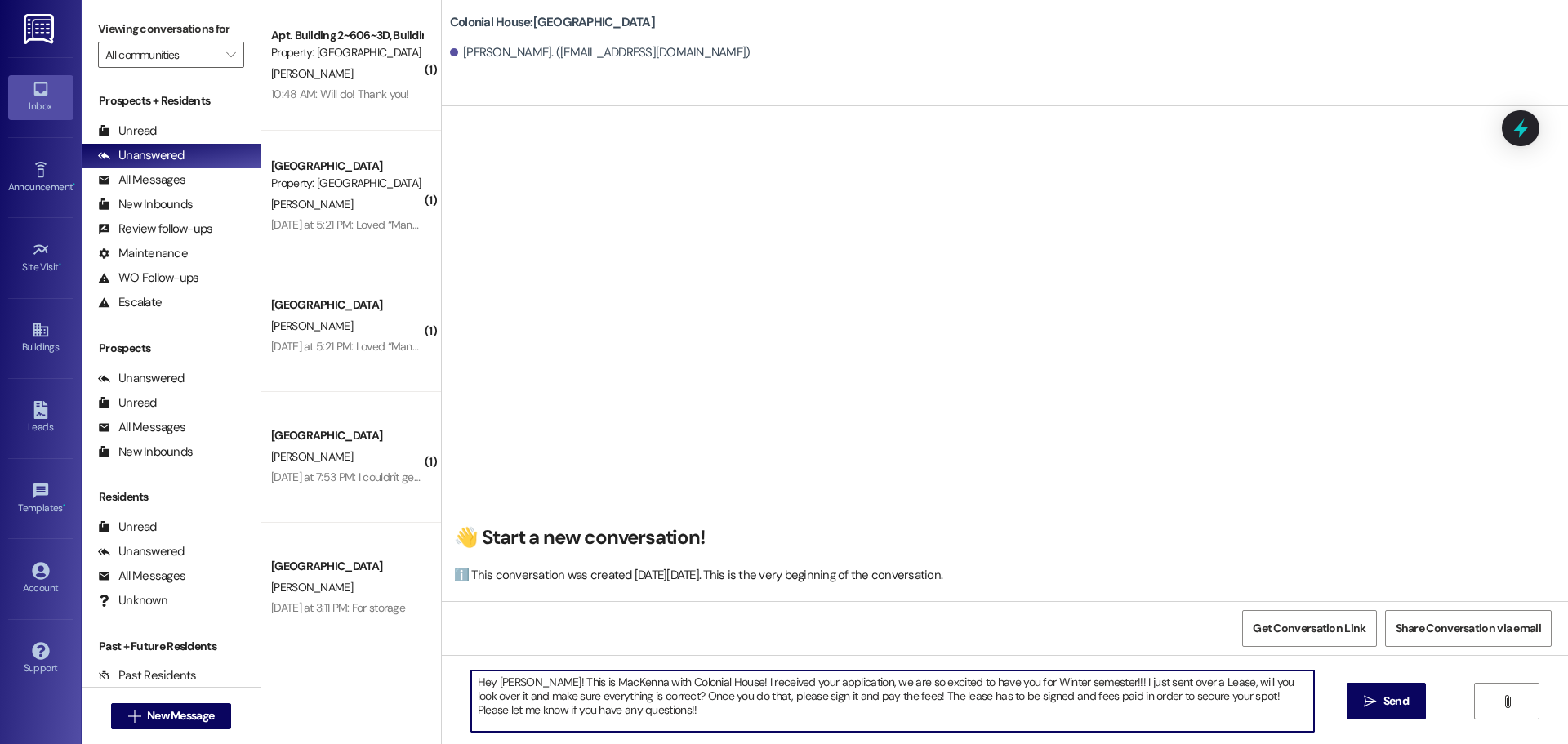
click at [534, 683] on textarea "Hey [PERSON_NAME]! This is MacKenna with Colonial House! I received your applic…" at bounding box center [892, 702] width 843 height 62
paste textarea "i [PERSON_NAME]! This is MacKenna with Colonial House. We’re so excited to have…"
type textarea "Hi [PERSON_NAME]! This is MacKenna with Colonial House. We’re so excited to hav…"
click at [1386, 703] on span "Send" at bounding box center [1395, 701] width 26 height 17
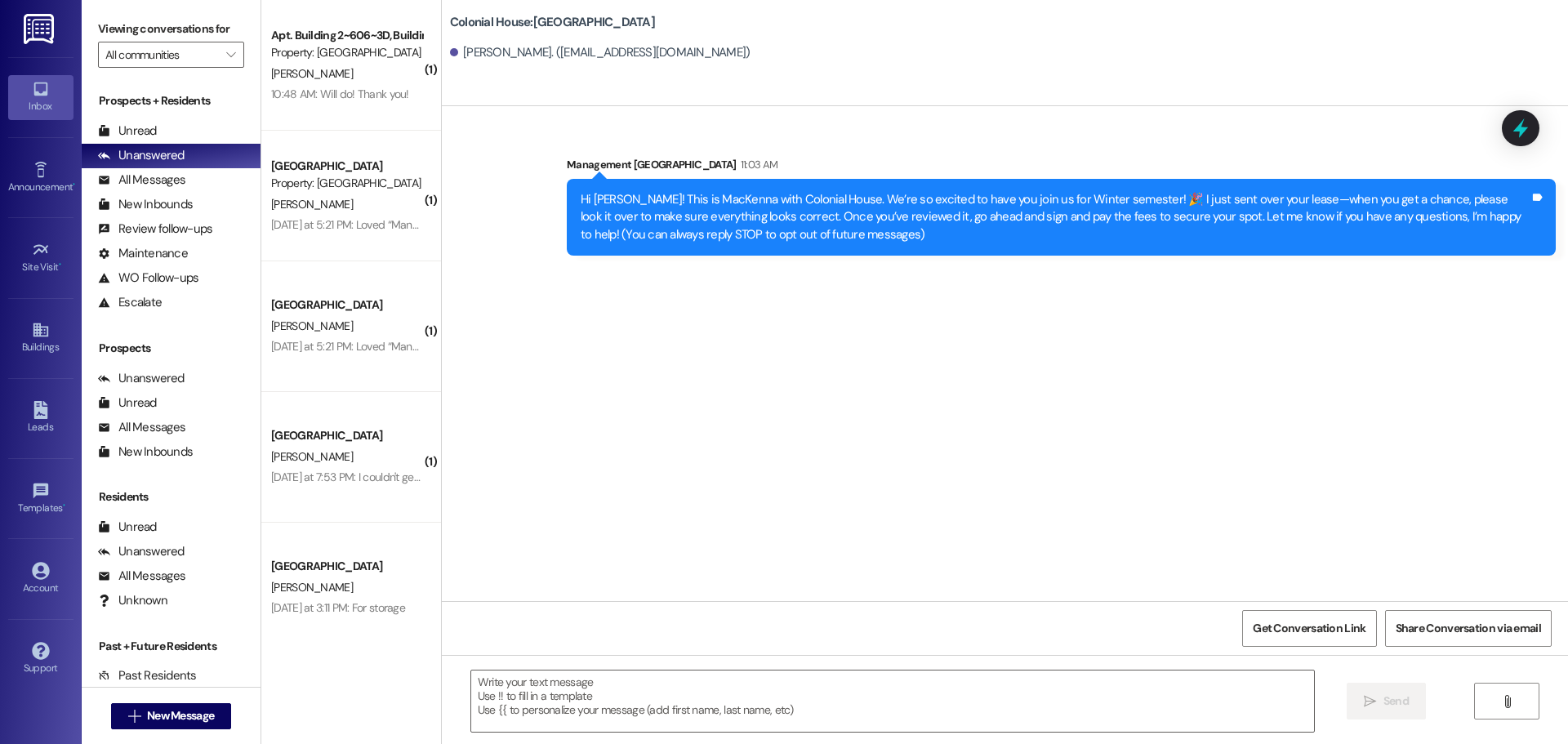
scroll to position [0, 0]
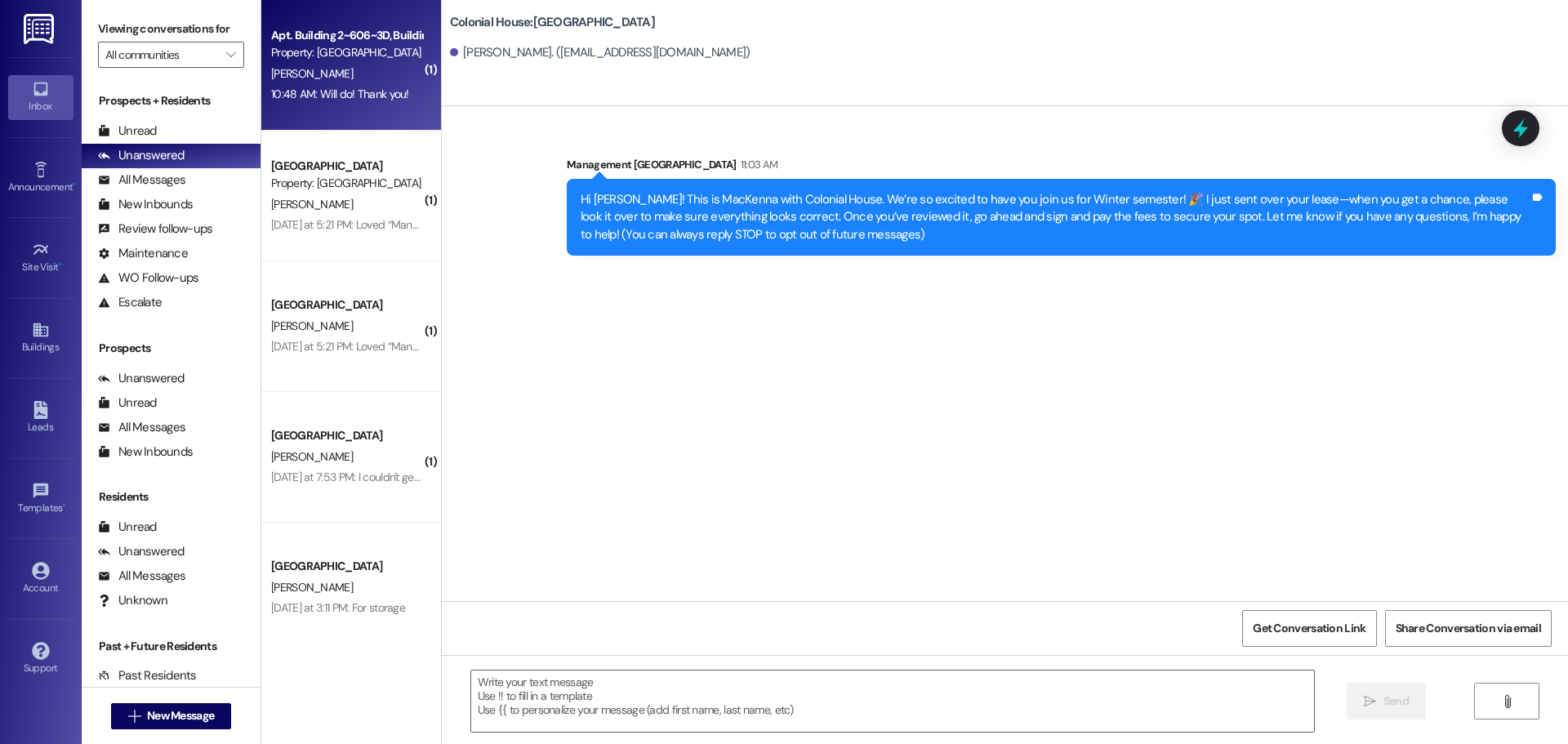
click at [332, 100] on div "10:48 AM: Will do! Thank you! 10:48 AM: Will do! Thank you!" at bounding box center [340, 93] width 138 height 15
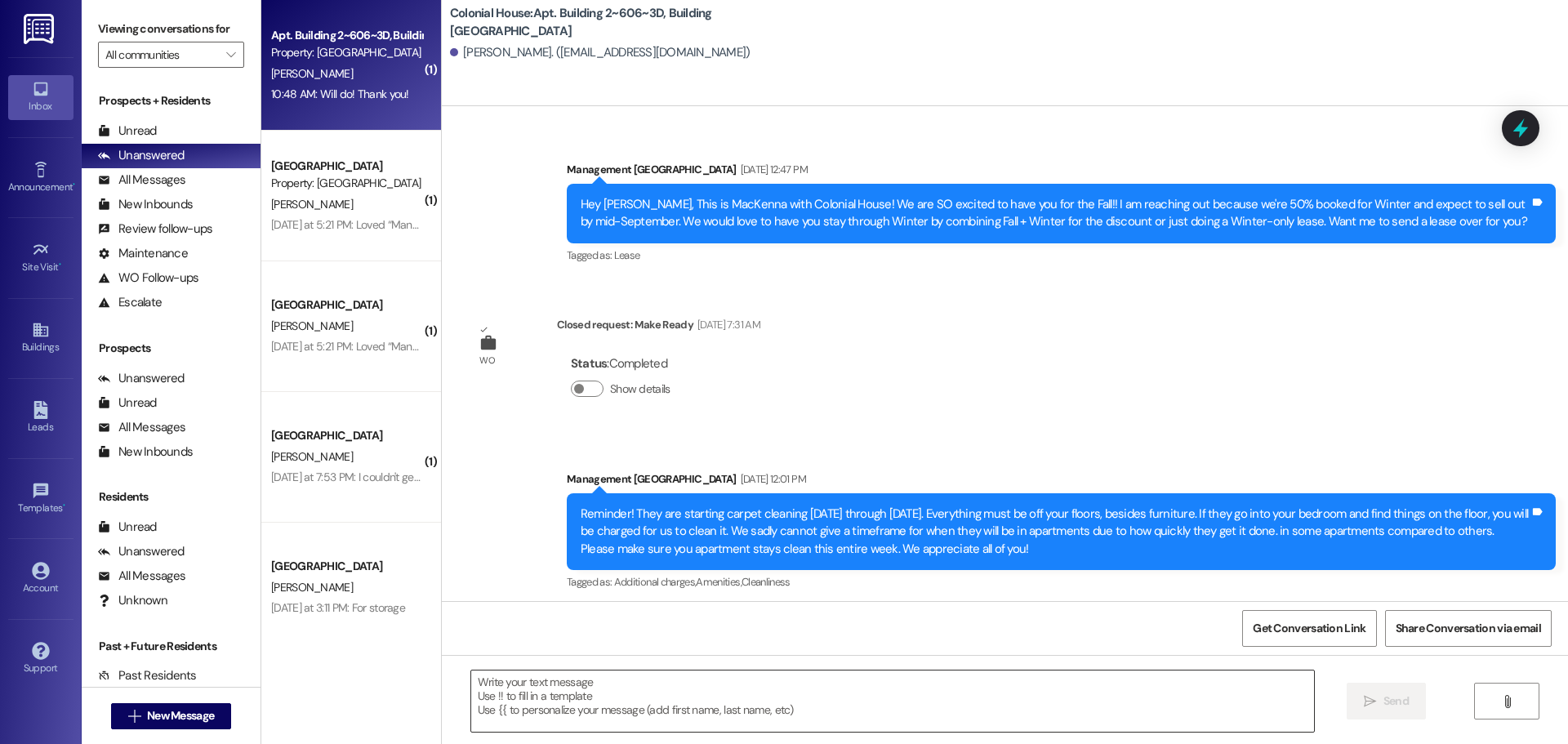
click at [619, 706] on textarea at bounding box center [892, 702] width 843 height 62
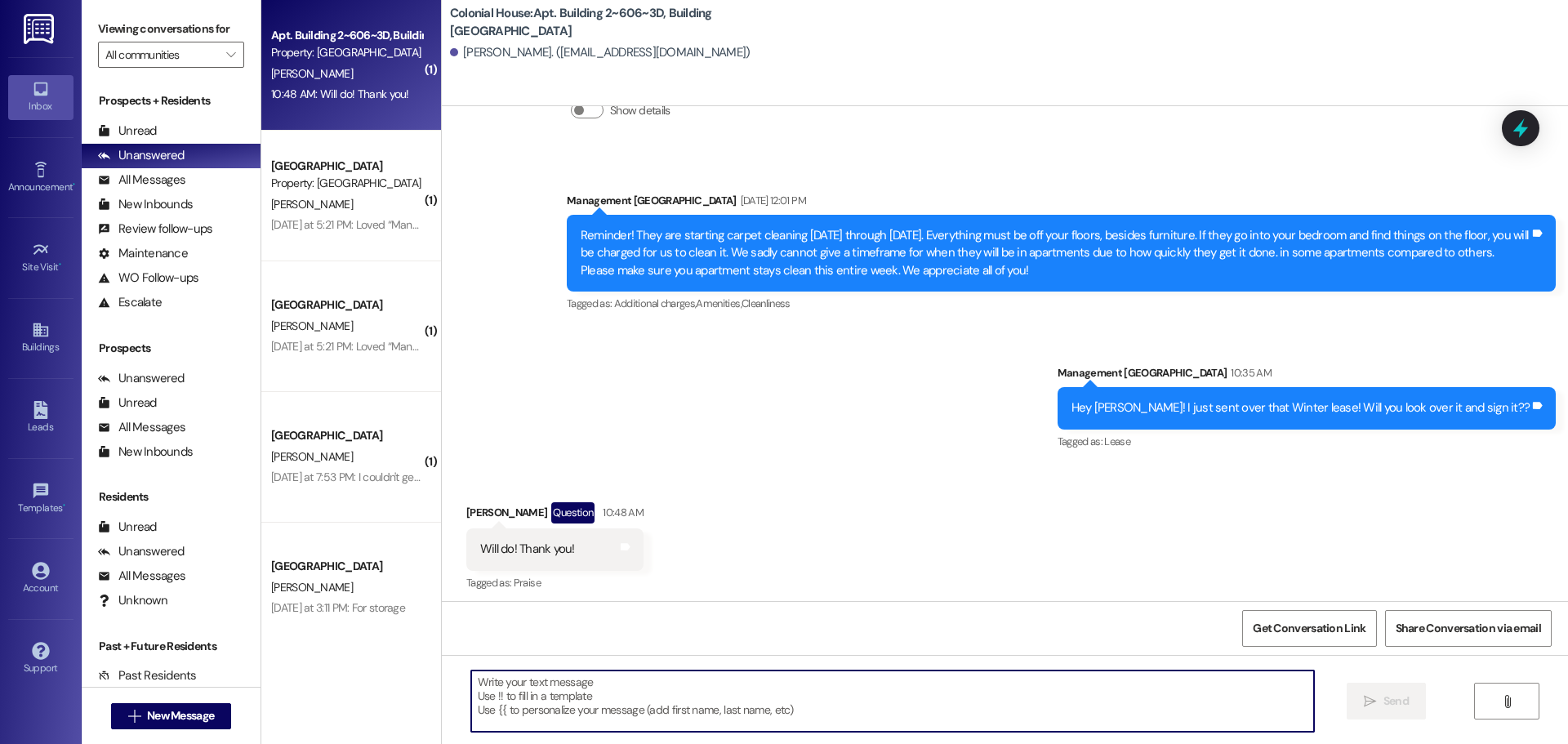
scroll to position [2340, 0]
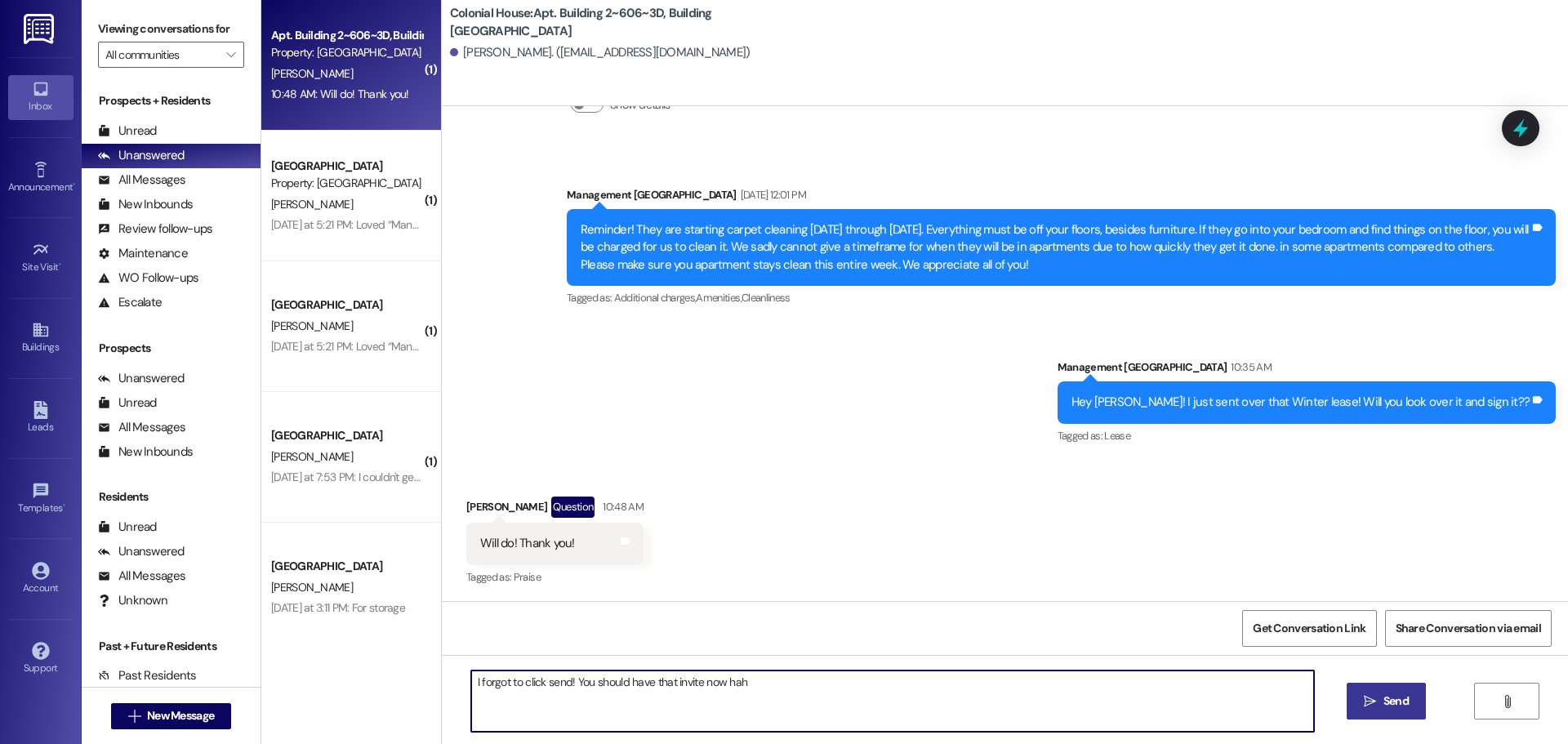
type textarea "I forgot to click send! You should have that invite now haha"
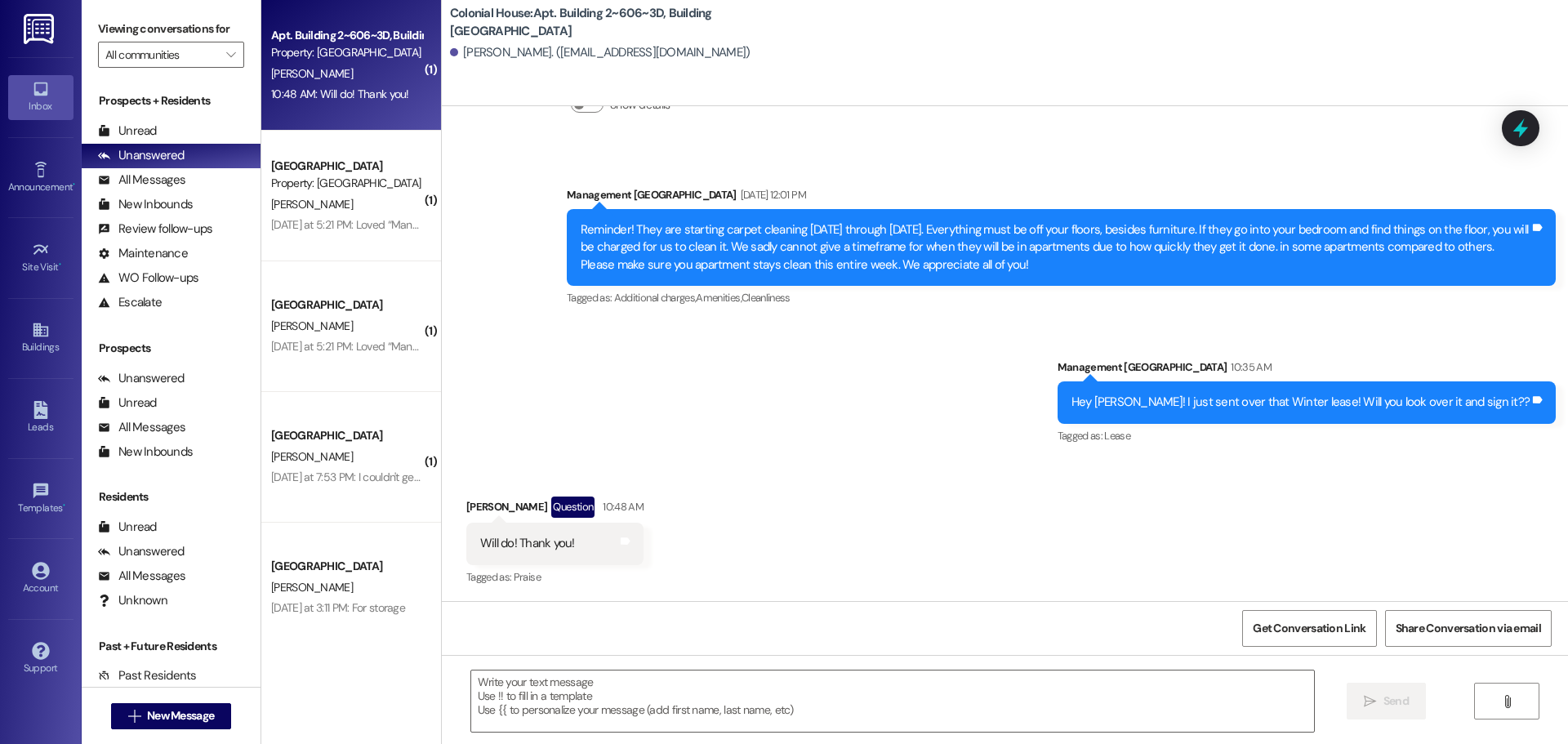
click at [783, 365] on div "Announcement, sent via SMS Management Colonial House [DATE] 12:01 PM Reminder! …" at bounding box center [1005, 305] width 1126 height 310
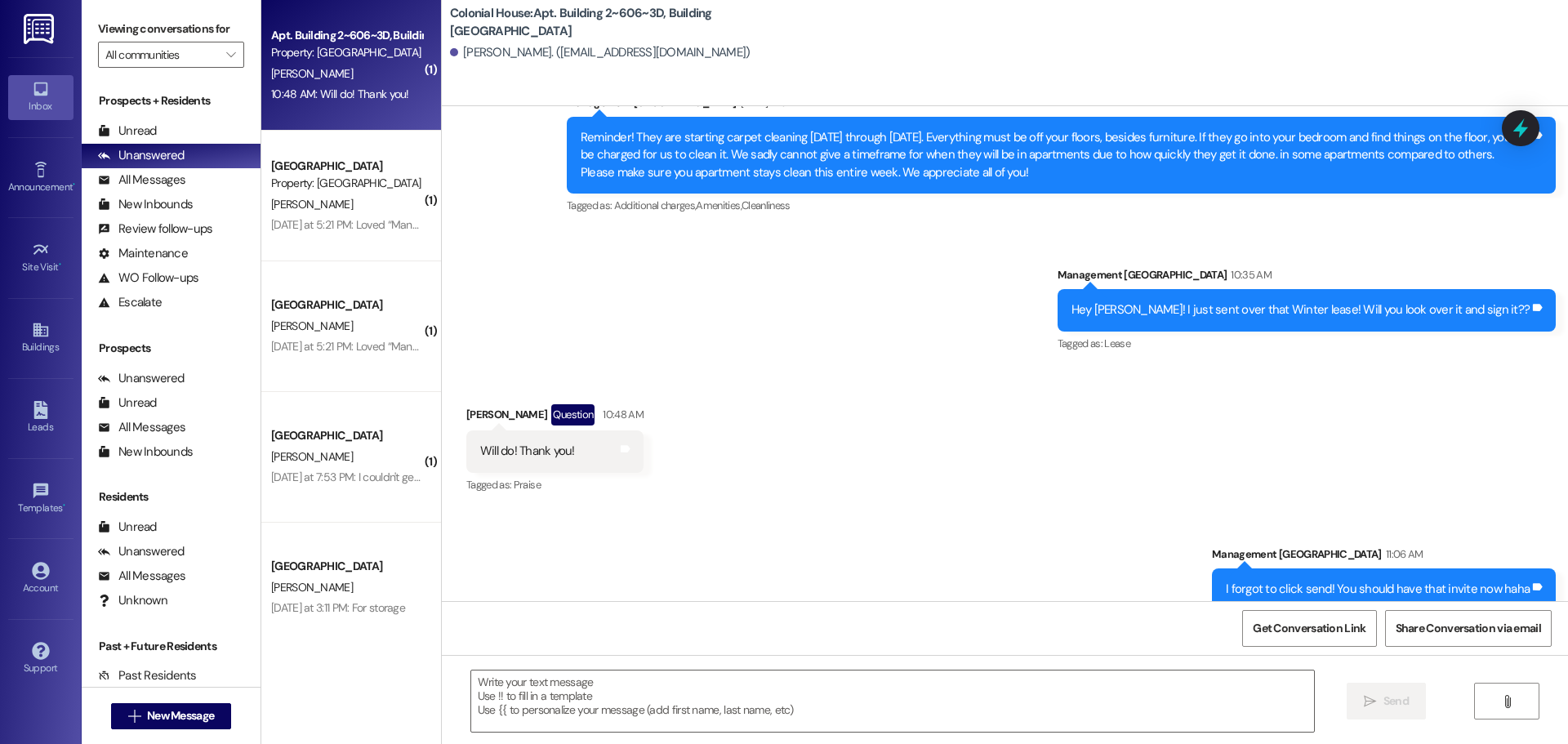
scroll to position [2455, 0]
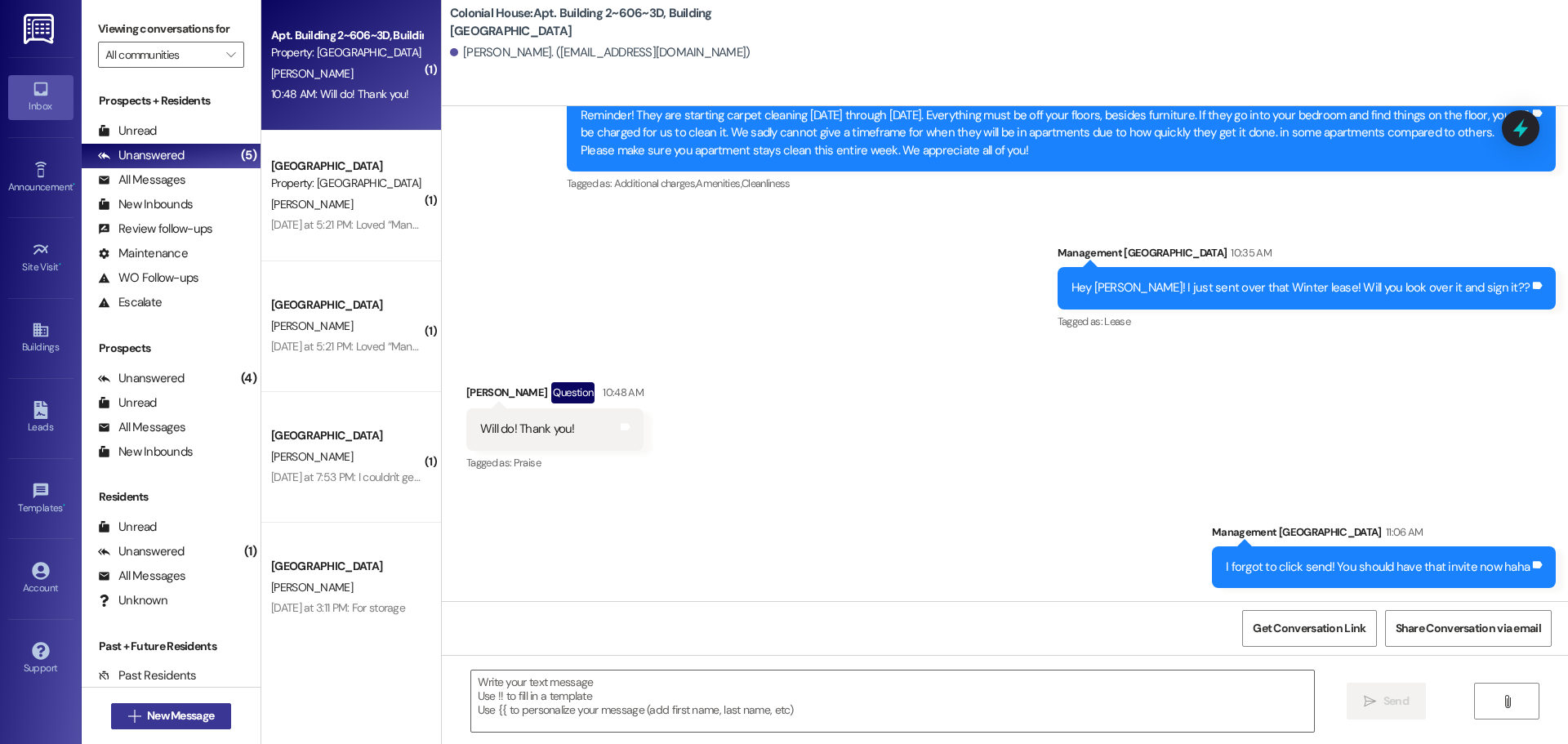
click at [176, 716] on span "New Message" at bounding box center [180, 715] width 67 height 17
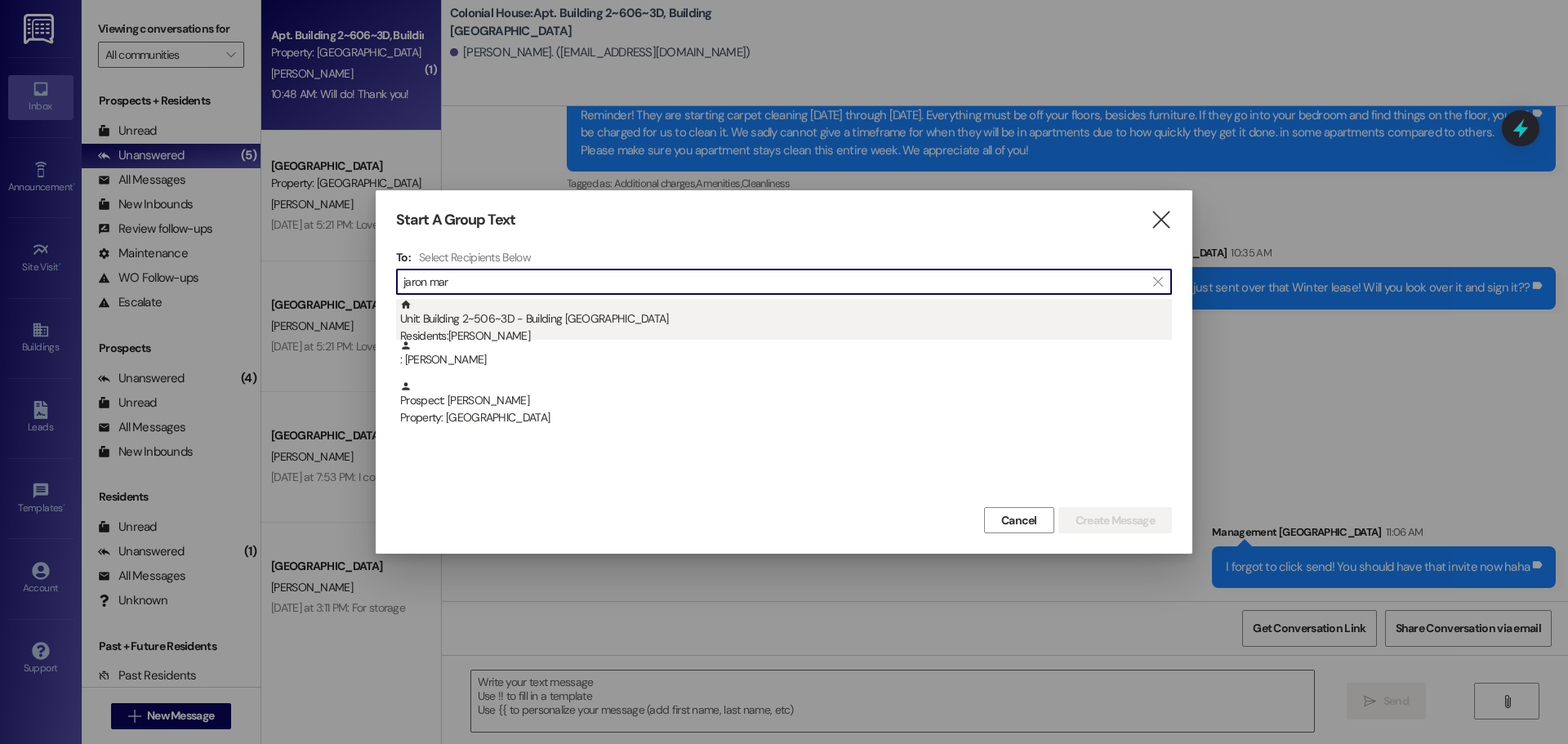
type input "jaron mar"
click at [728, 301] on div "Unit: Building 2~506~3D - Building 2 Colonial House Residents: [PERSON_NAME]" at bounding box center [785, 321] width 772 height 47
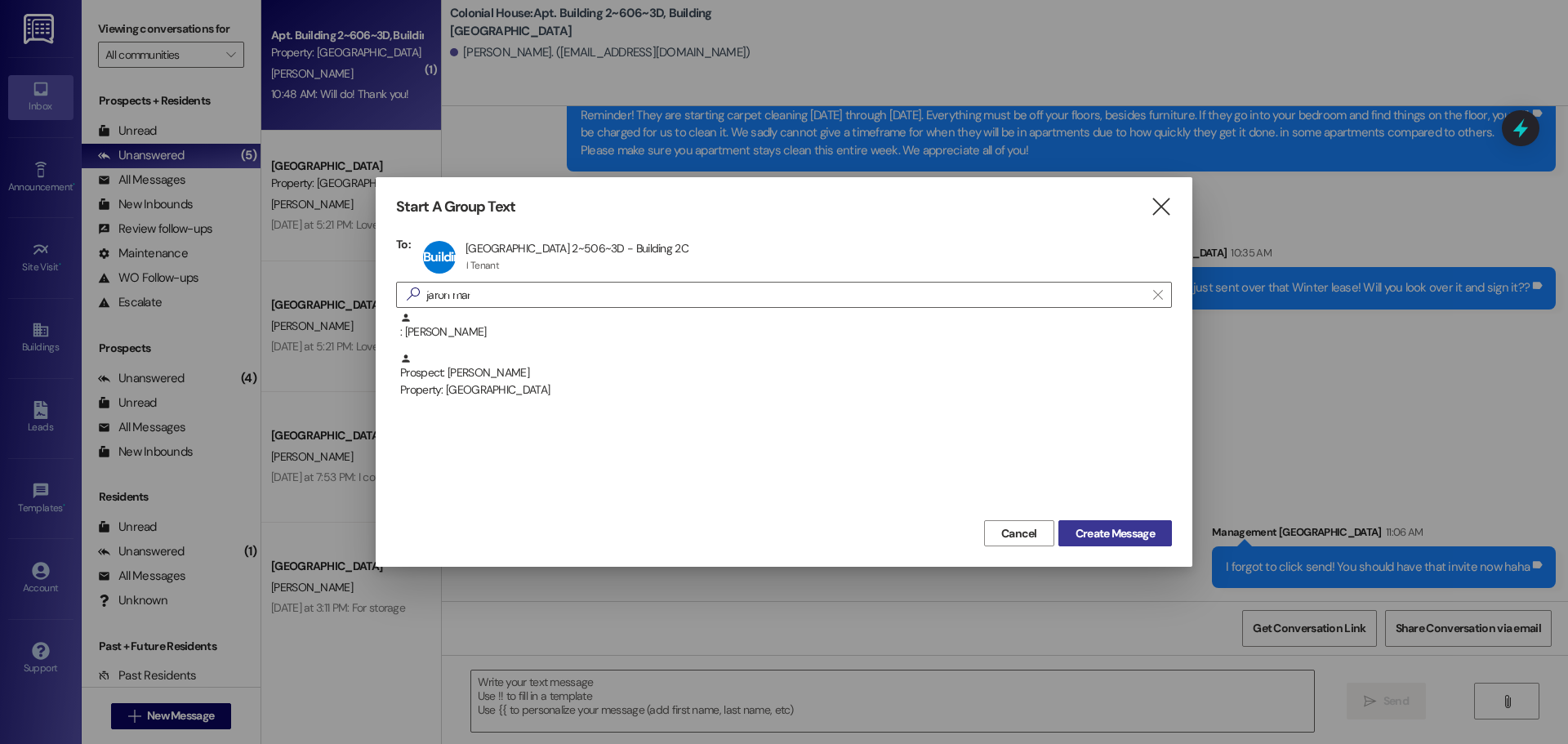
click at [1107, 542] on button "Create Message" at bounding box center [1115, 534] width 114 height 26
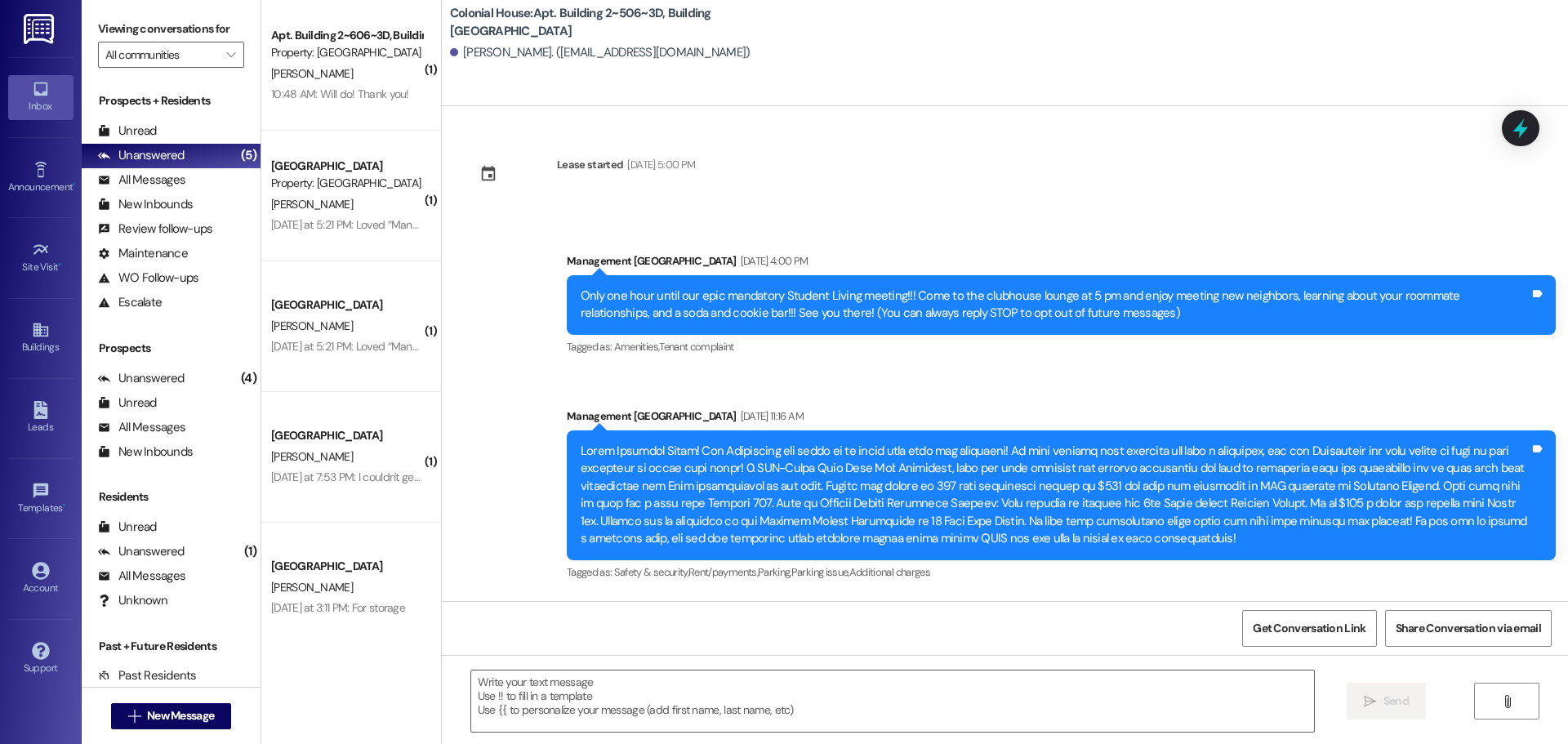
scroll to position [24981, 0]
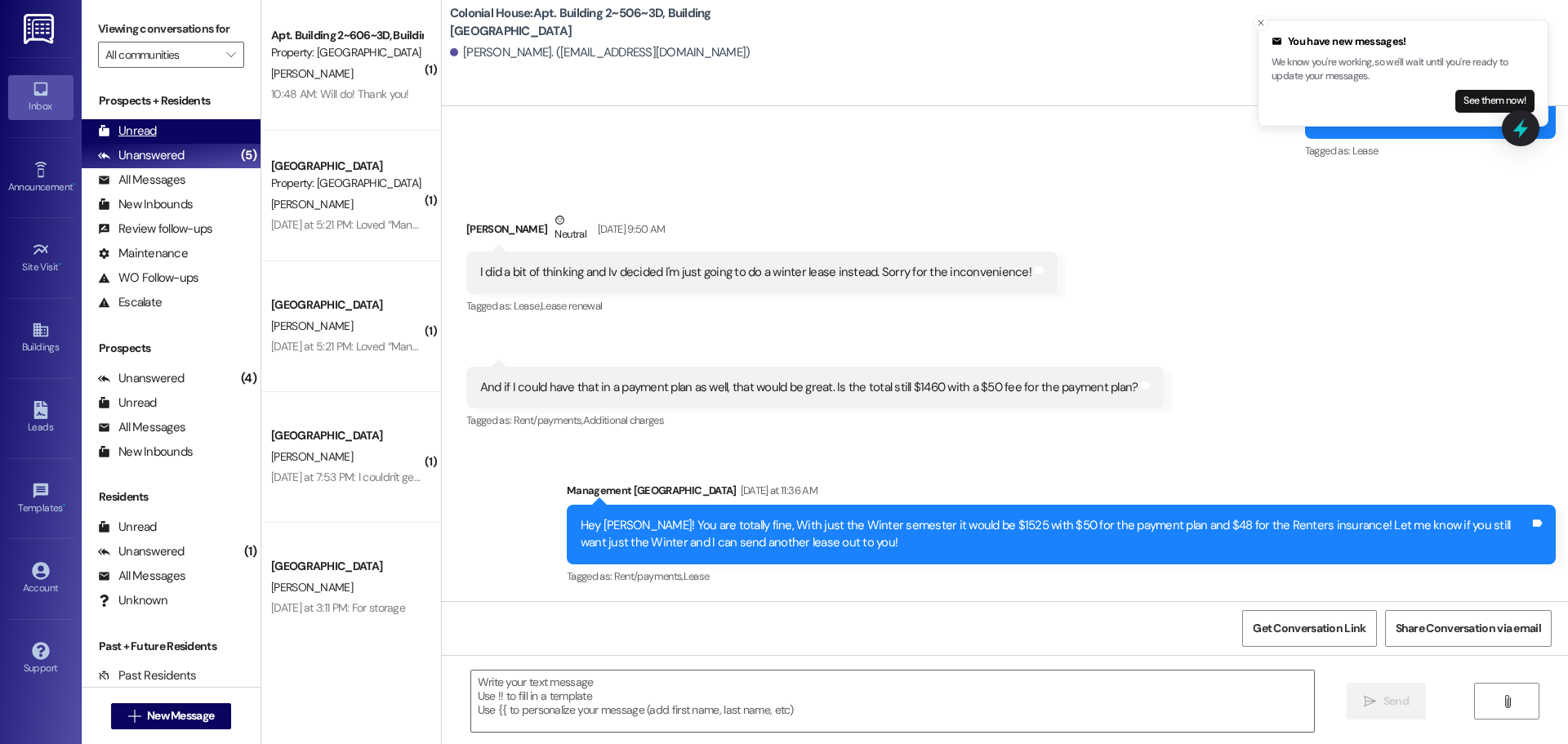
click at [158, 126] on div "Unread (0)" at bounding box center [171, 131] width 179 height 25
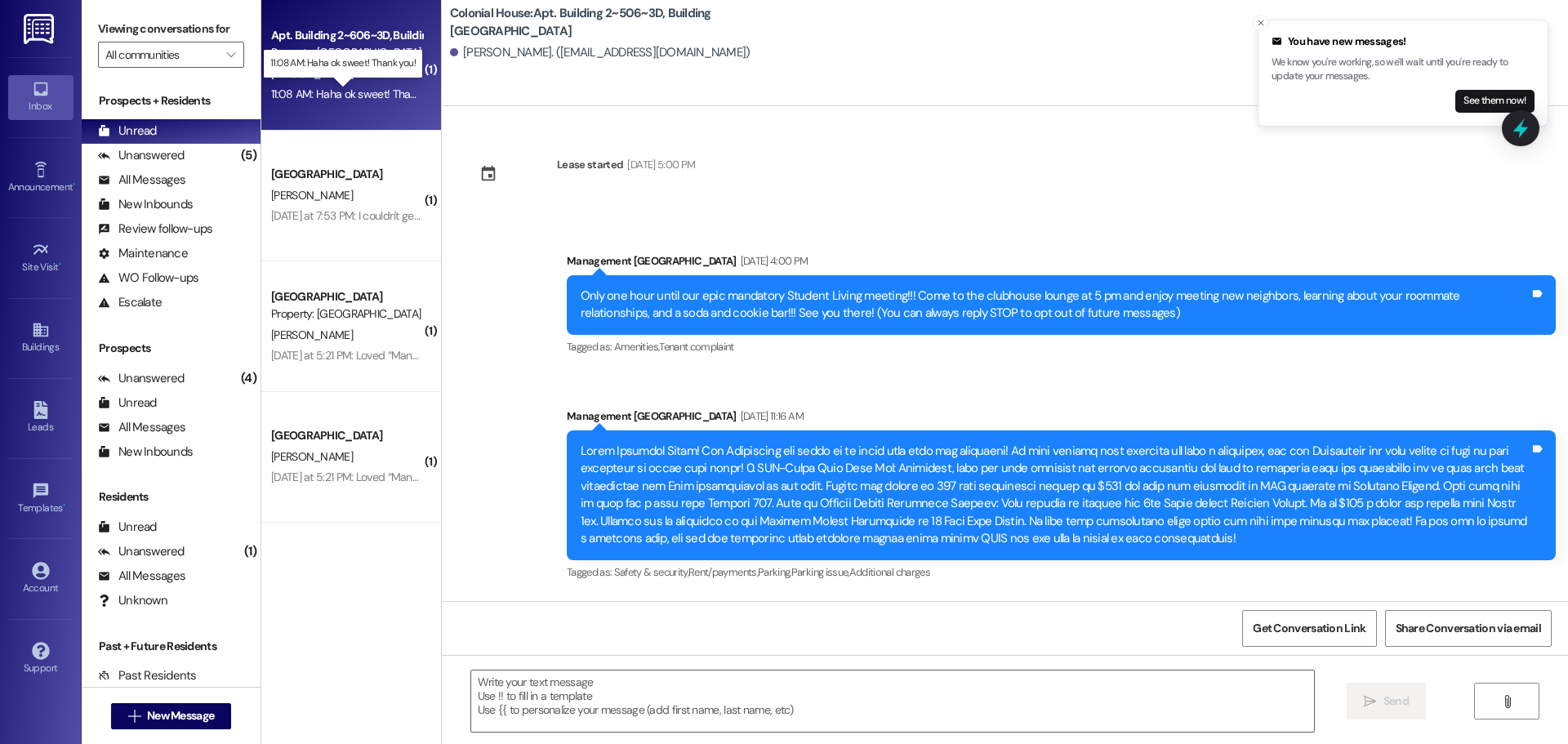
scroll to position [24825, 0]
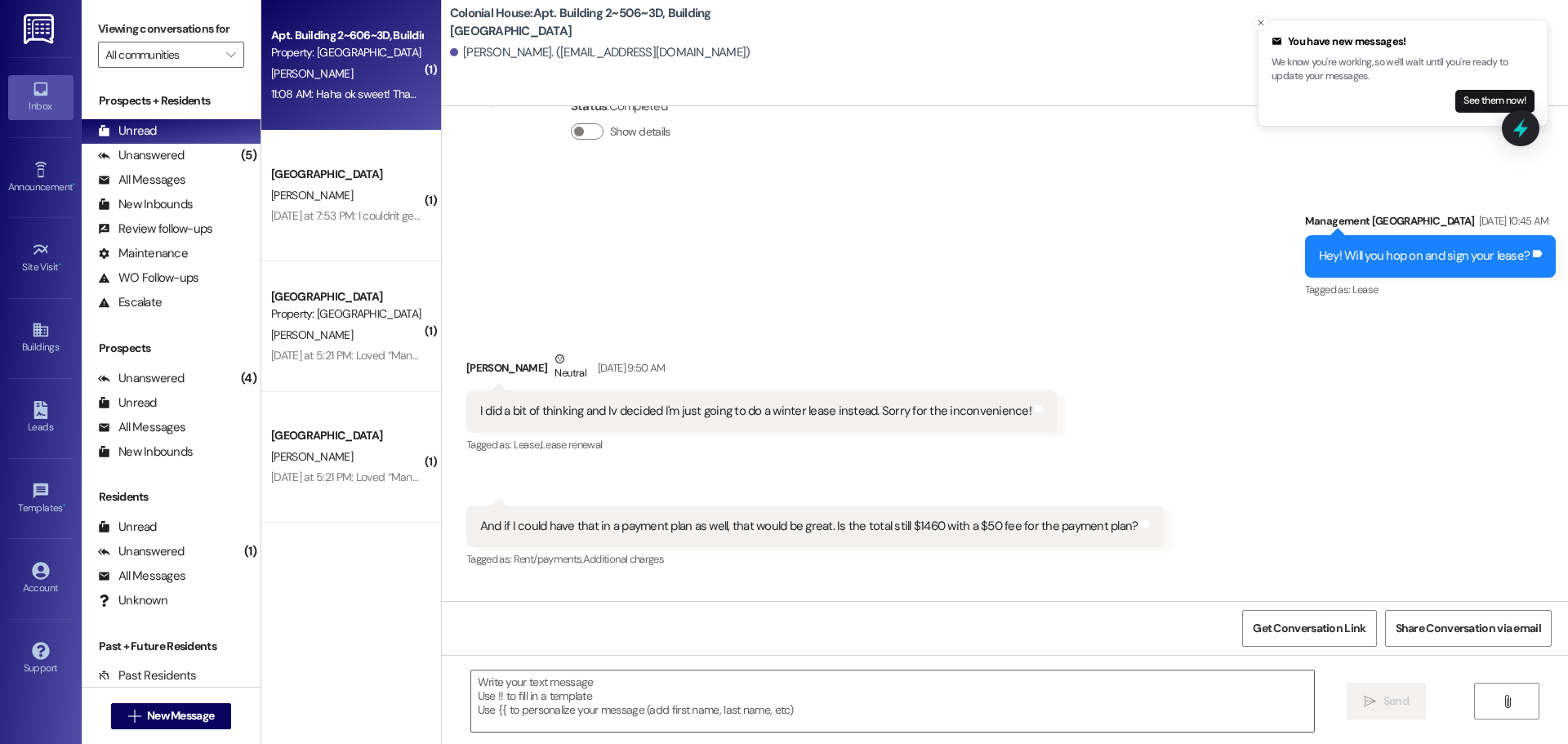
click at [366, 89] on div "11:08 AM: Haha ok sweet! Thank you! 11:08 AM: Haha ok sweet! Thank you!" at bounding box center [357, 93] width 173 height 15
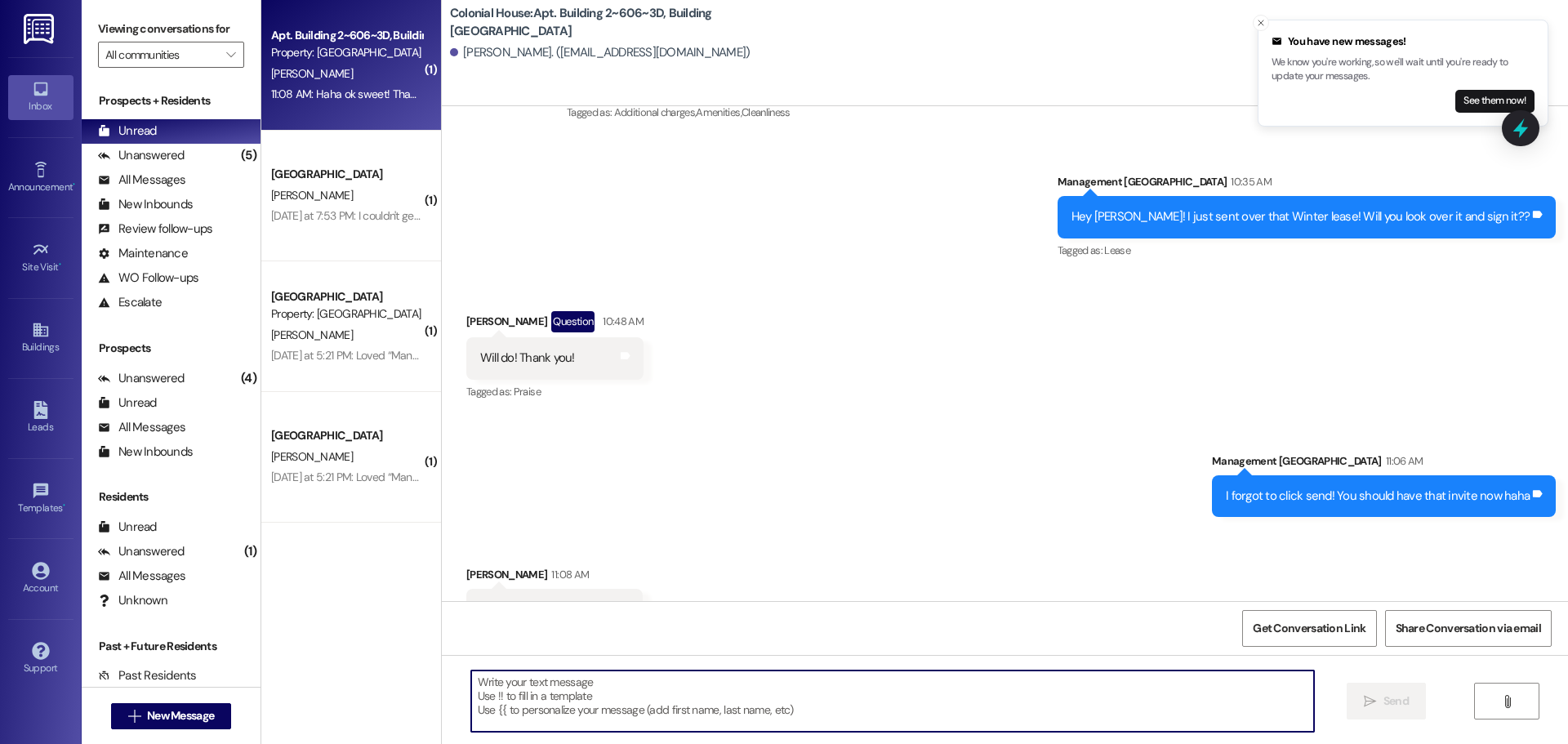
click at [560, 693] on textarea at bounding box center [892, 702] width 843 height 62
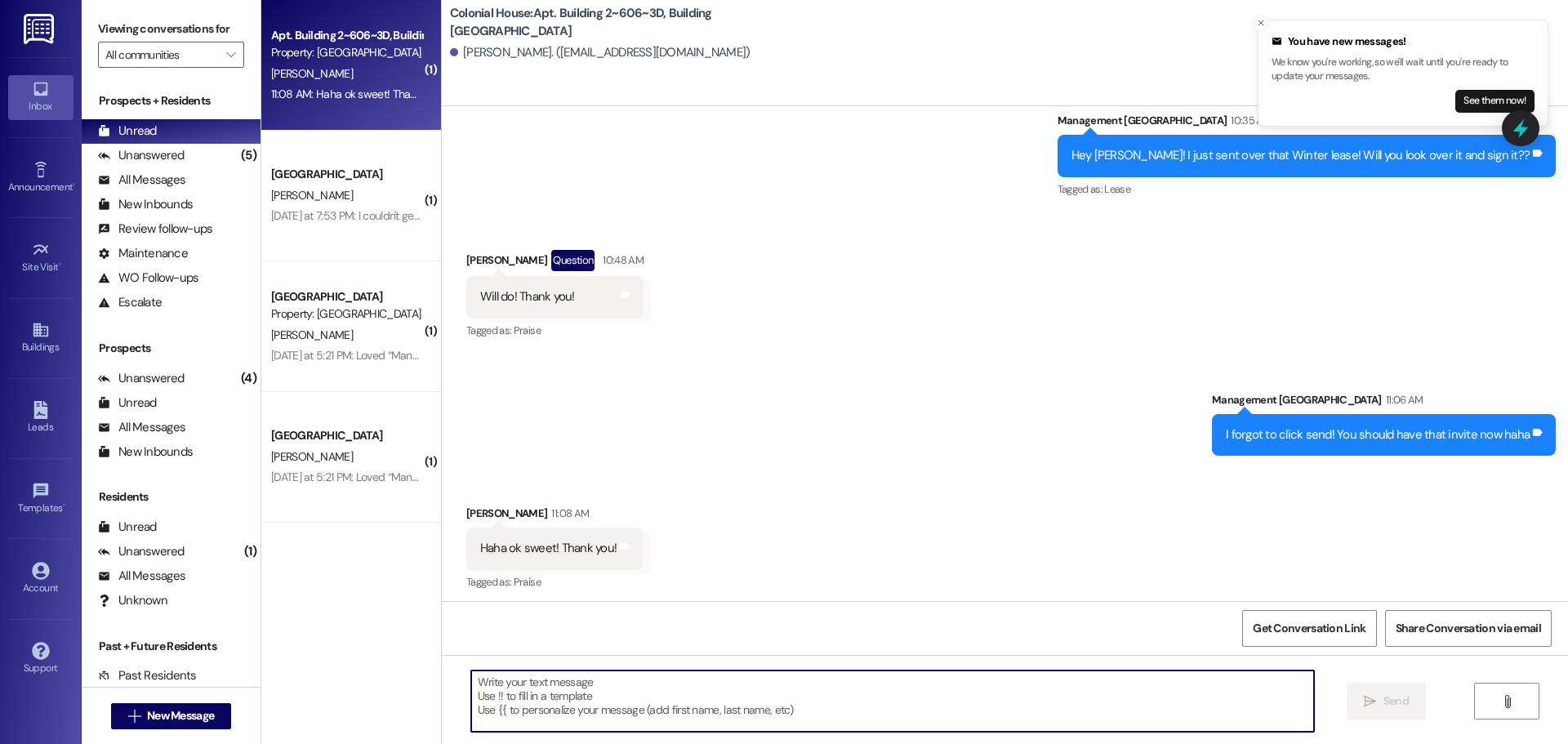
scroll to position [2592, 0]
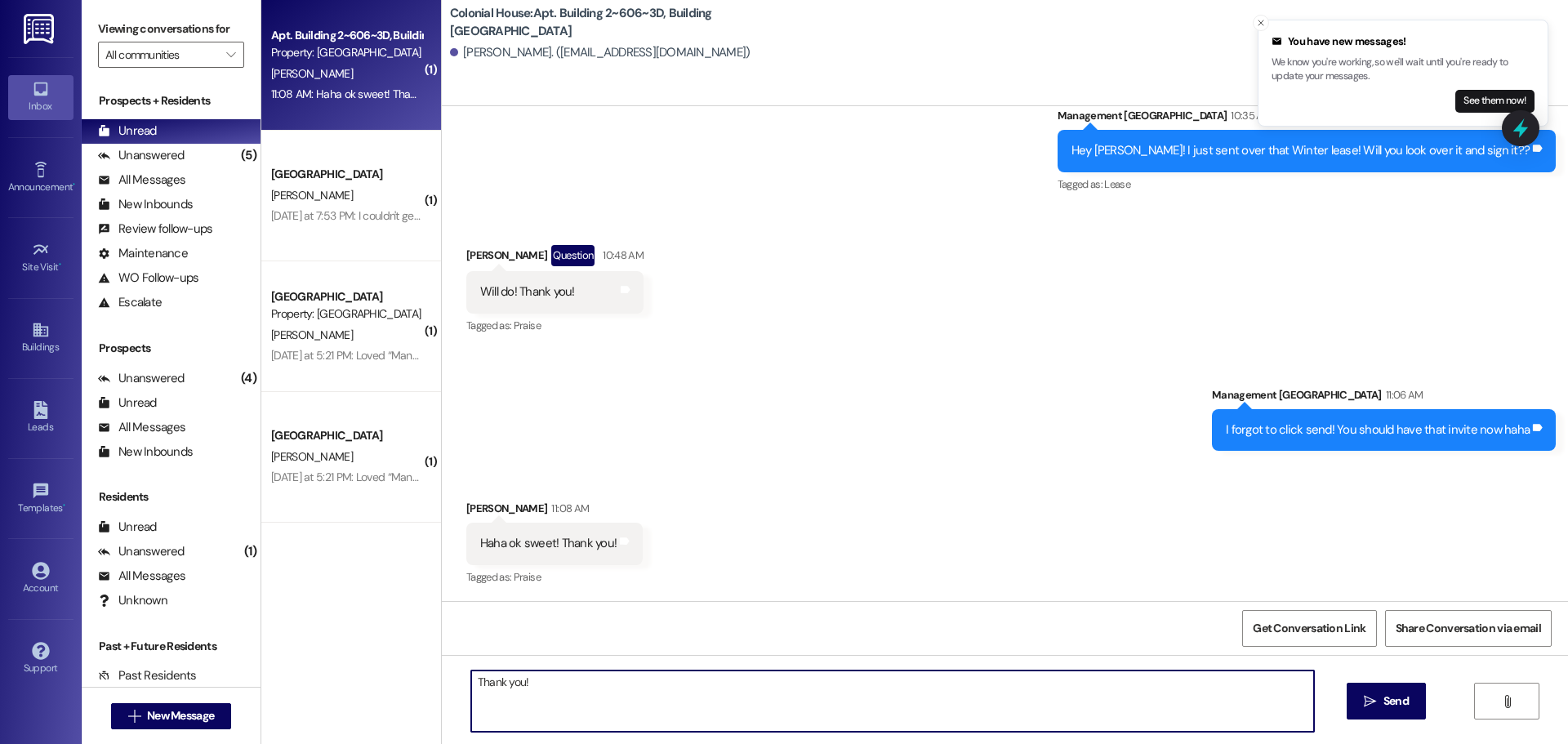
type textarea "Thank you!!"
